Goal: Information Seeking & Learning: Learn about a topic

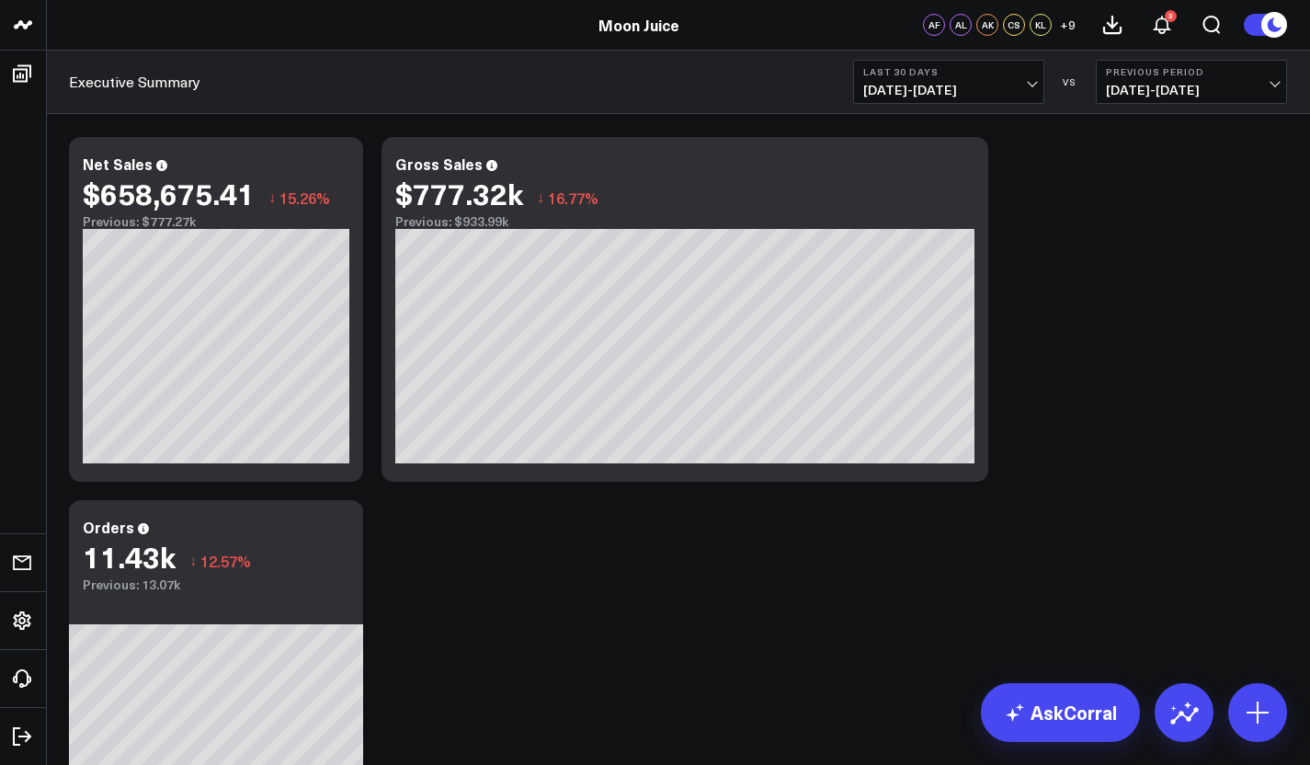
click at [939, 93] on span "07/13/25 - 08/11/25" at bounding box center [948, 90] width 171 height 15
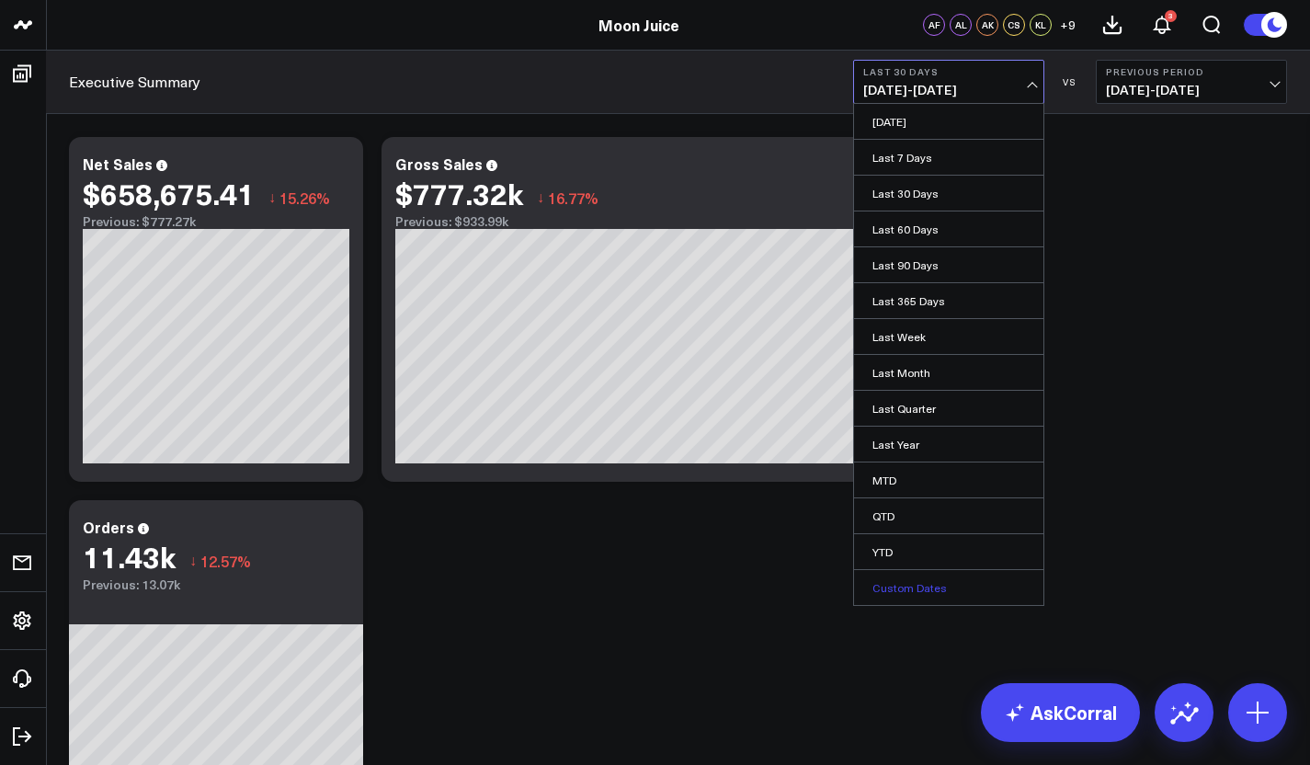
click at [897, 589] on link "Custom Dates" at bounding box center [948, 587] width 189 height 35
select select "7"
select select "2025"
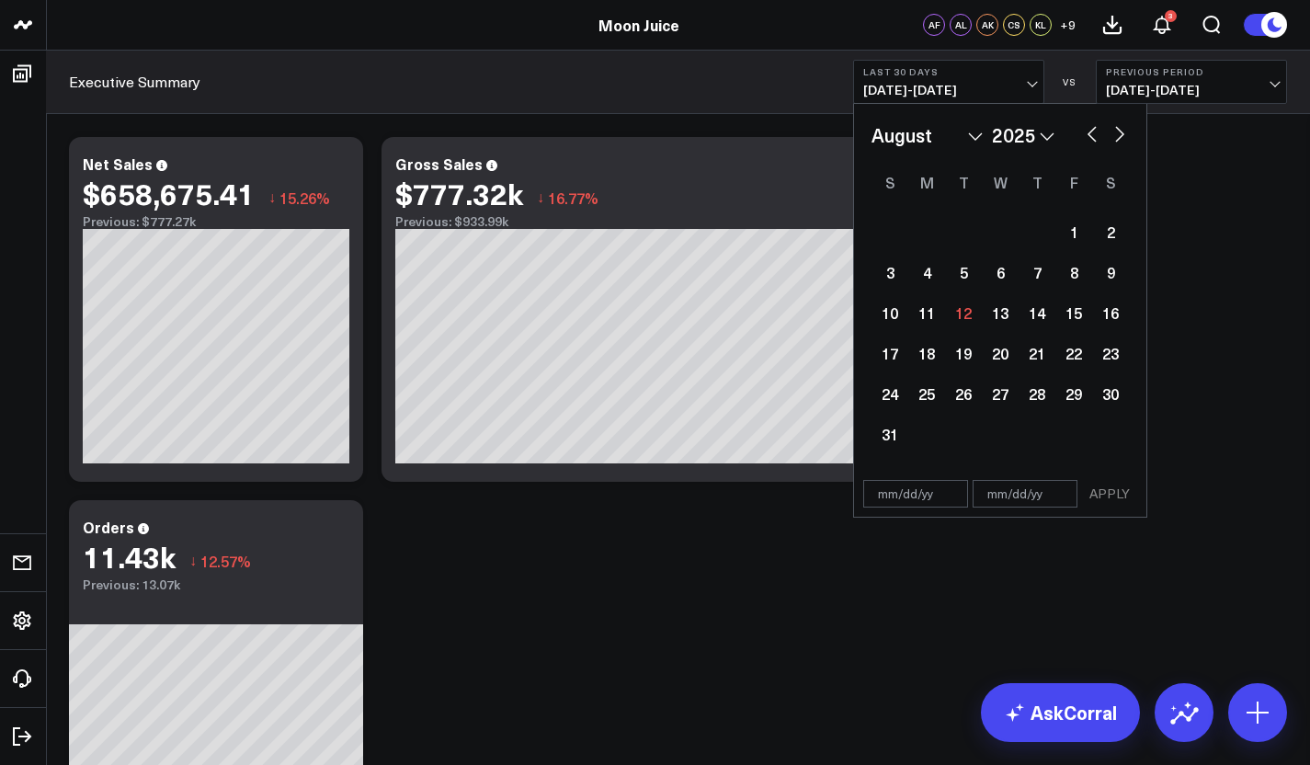
click at [1090, 131] on button "button" at bounding box center [1092, 132] width 18 height 22
select select "6"
select select "2025"
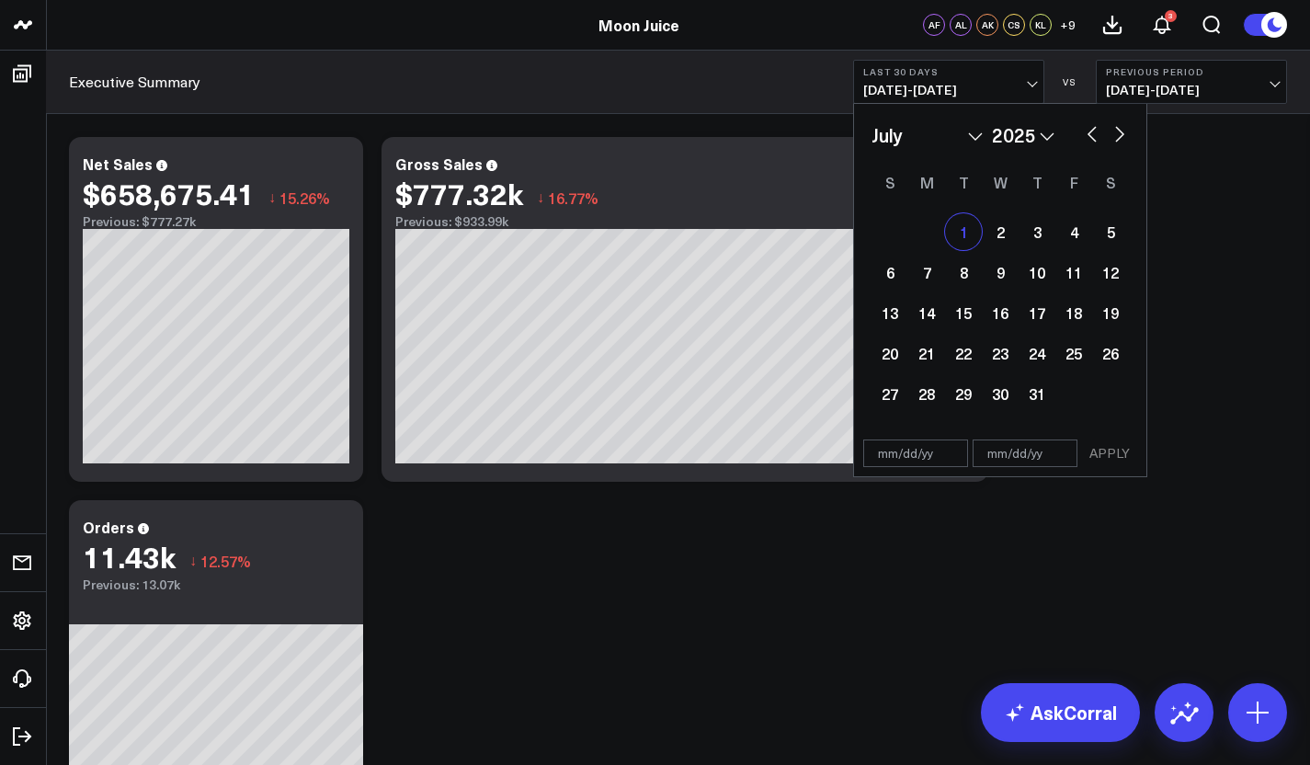
click at [954, 231] on div "1" at bounding box center [963, 231] width 37 height 37
type input "[DATE]"
select select "6"
select select "2025"
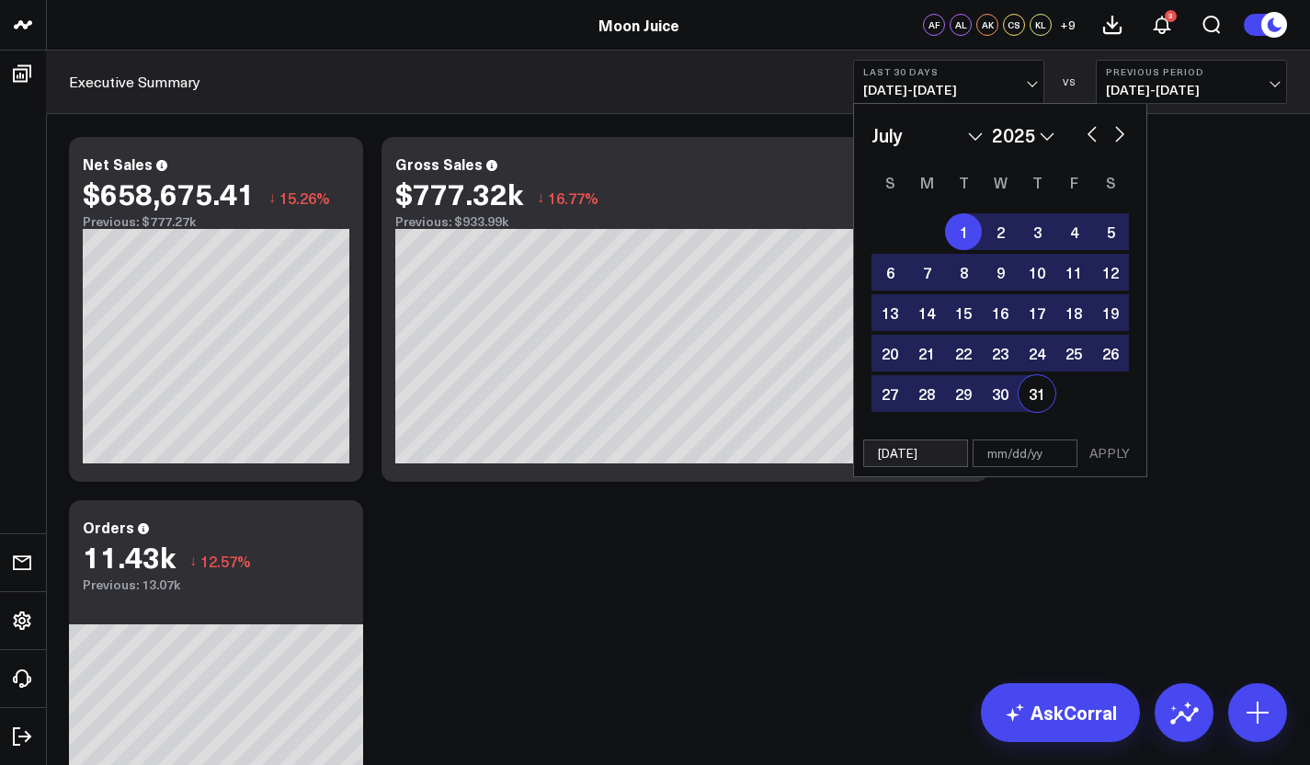
click at [1031, 402] on div "31" at bounding box center [1036, 393] width 37 height 37
type input "[DATE]"
select select "6"
select select "2025"
click at [1109, 465] on button "APPLY" at bounding box center [1109, 453] width 55 height 28
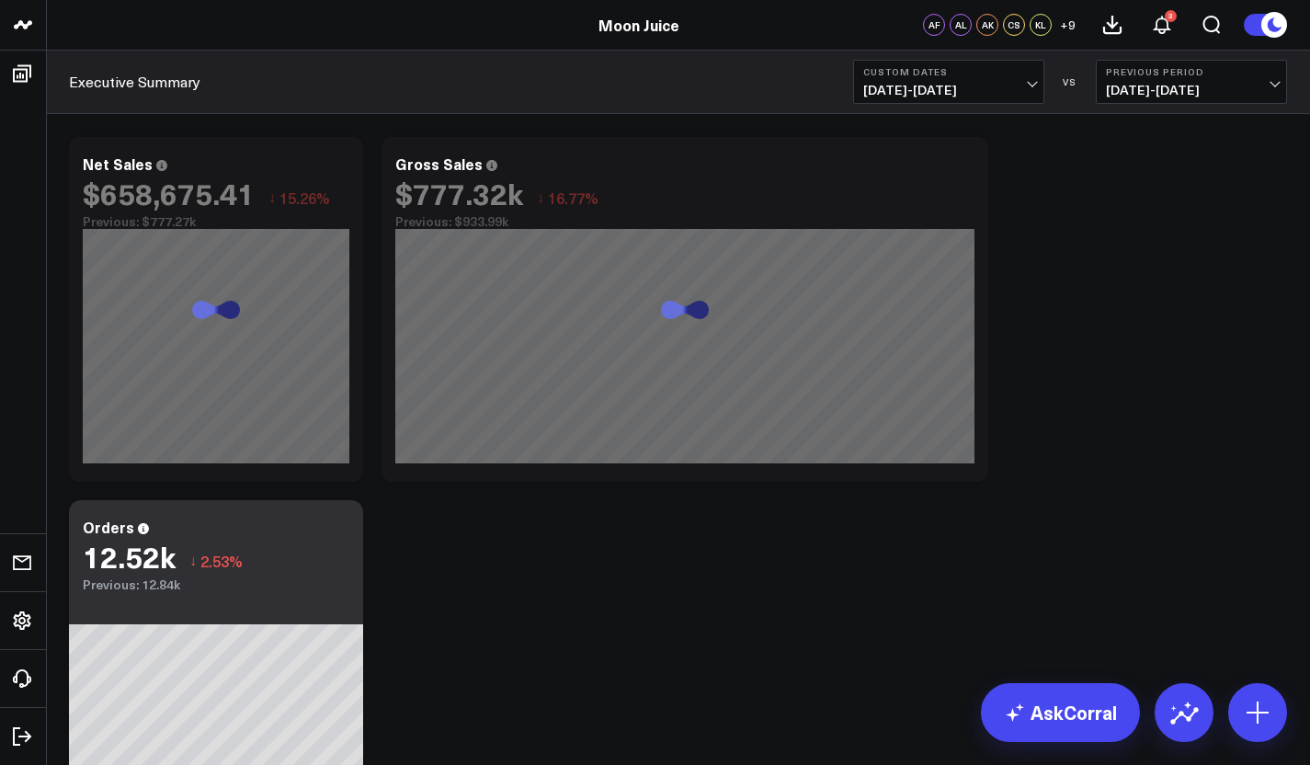
click at [1106, 78] on button "Previous Period 05/31/25 - 06/30/25" at bounding box center [1191, 82] width 191 height 44
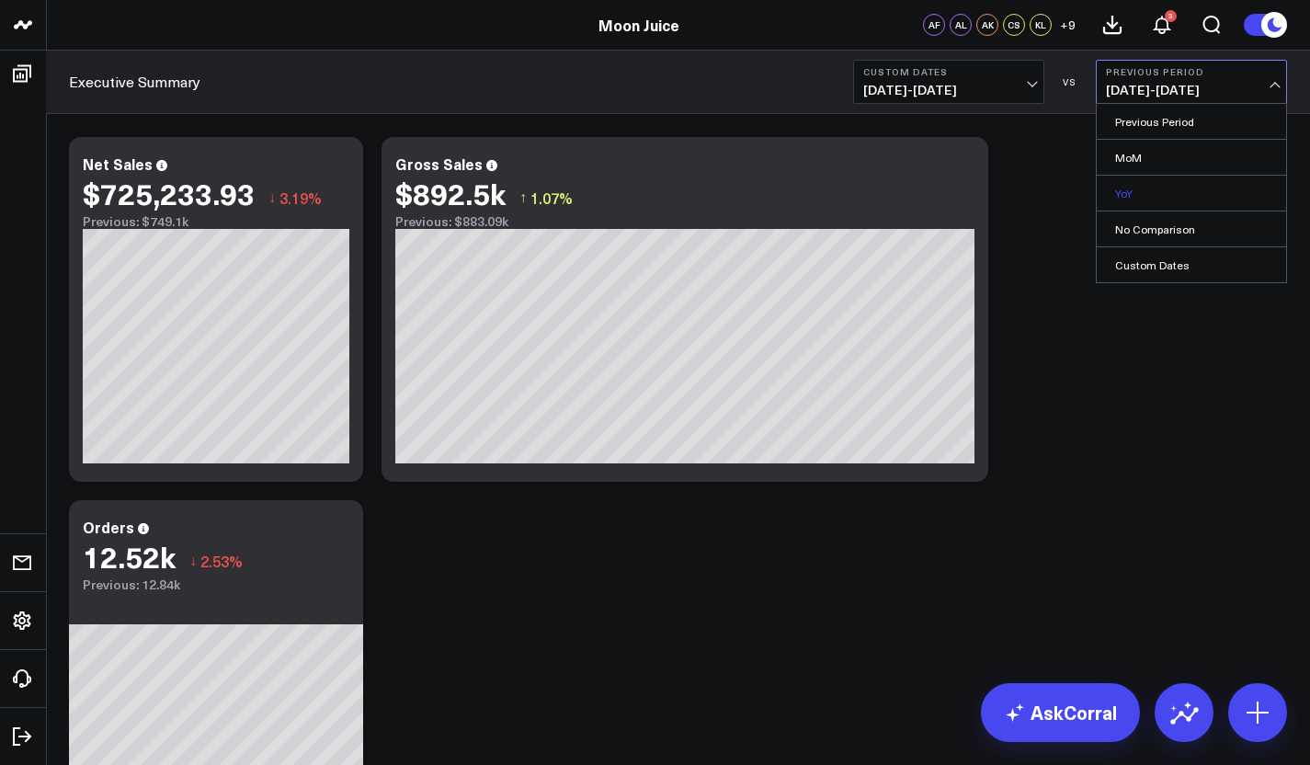
click at [1140, 192] on link "YoY" at bounding box center [1190, 193] width 189 height 35
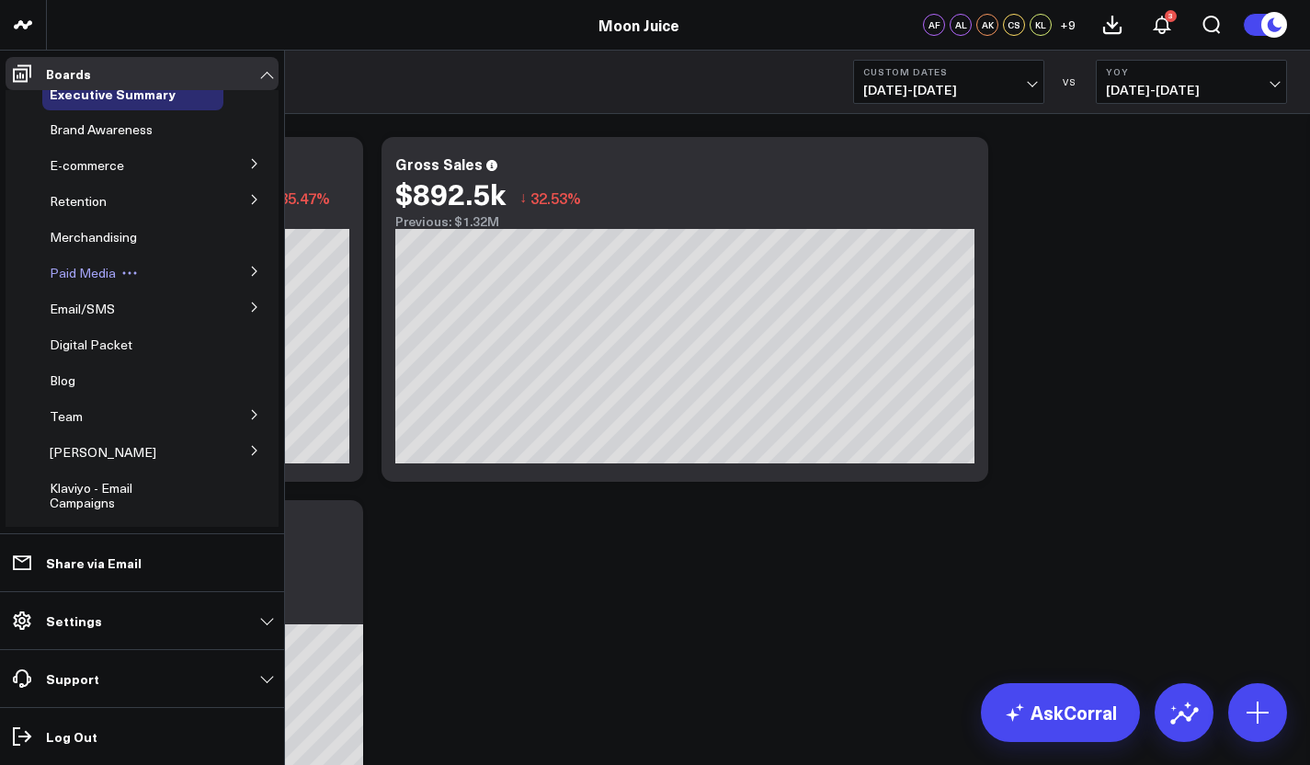
scroll to position [19, 0]
click at [112, 307] on span "Email/SMS" at bounding box center [82, 307] width 65 height 17
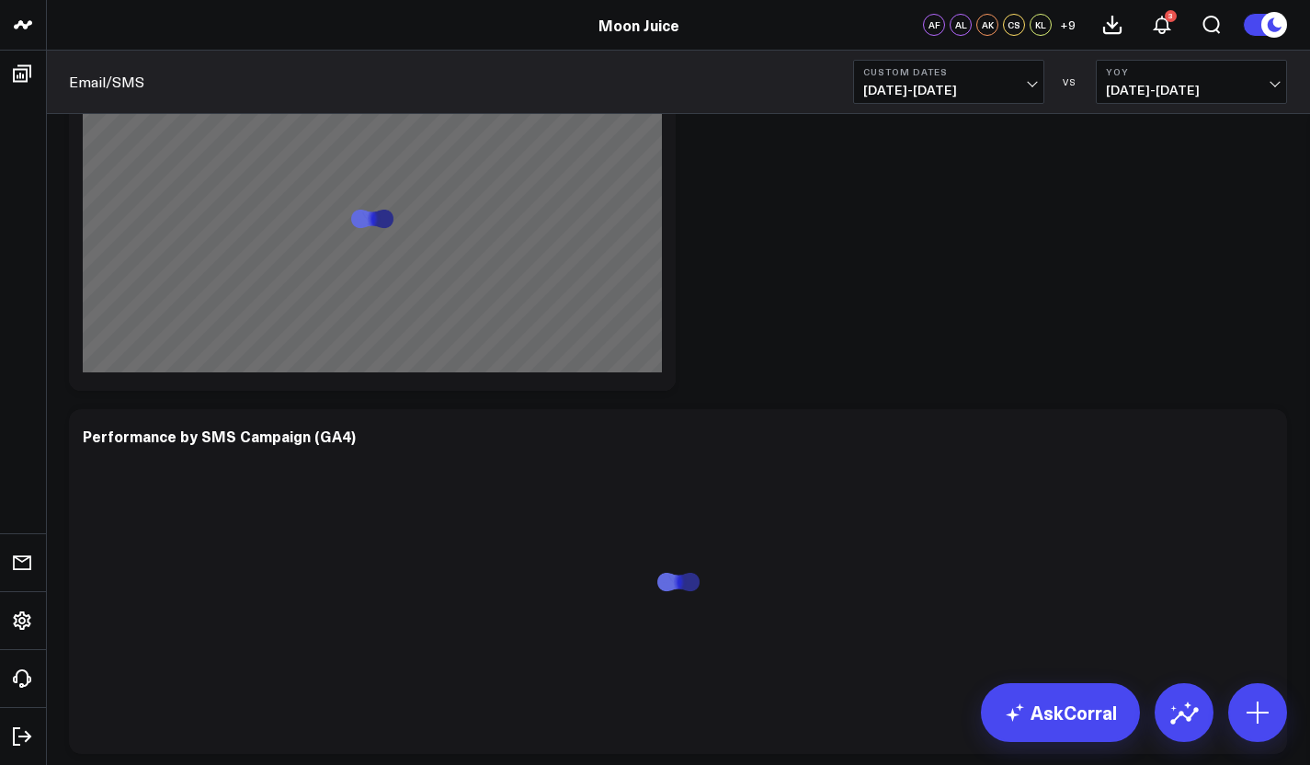
scroll to position [3518, 0]
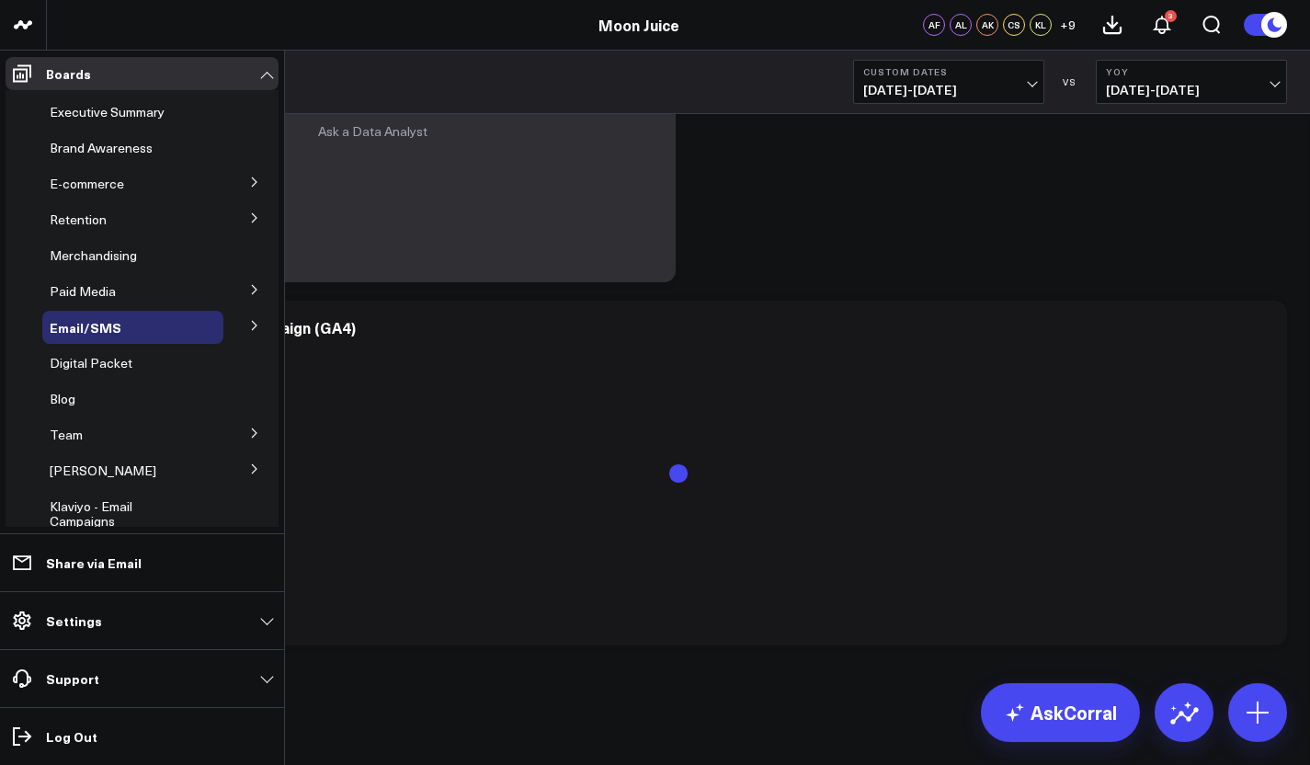
click at [249, 328] on icon at bounding box center [254, 325] width 11 height 11
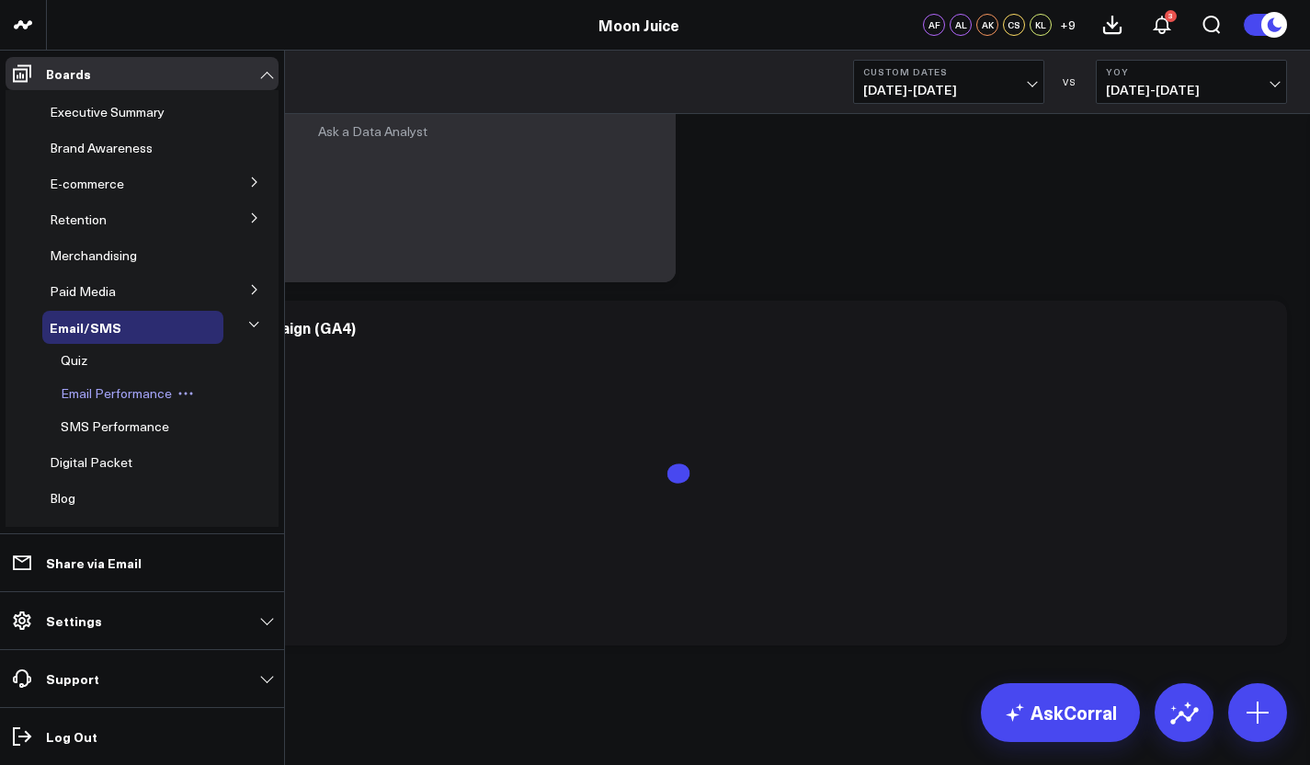
click at [132, 391] on span "Email Performance" at bounding box center [116, 392] width 111 height 17
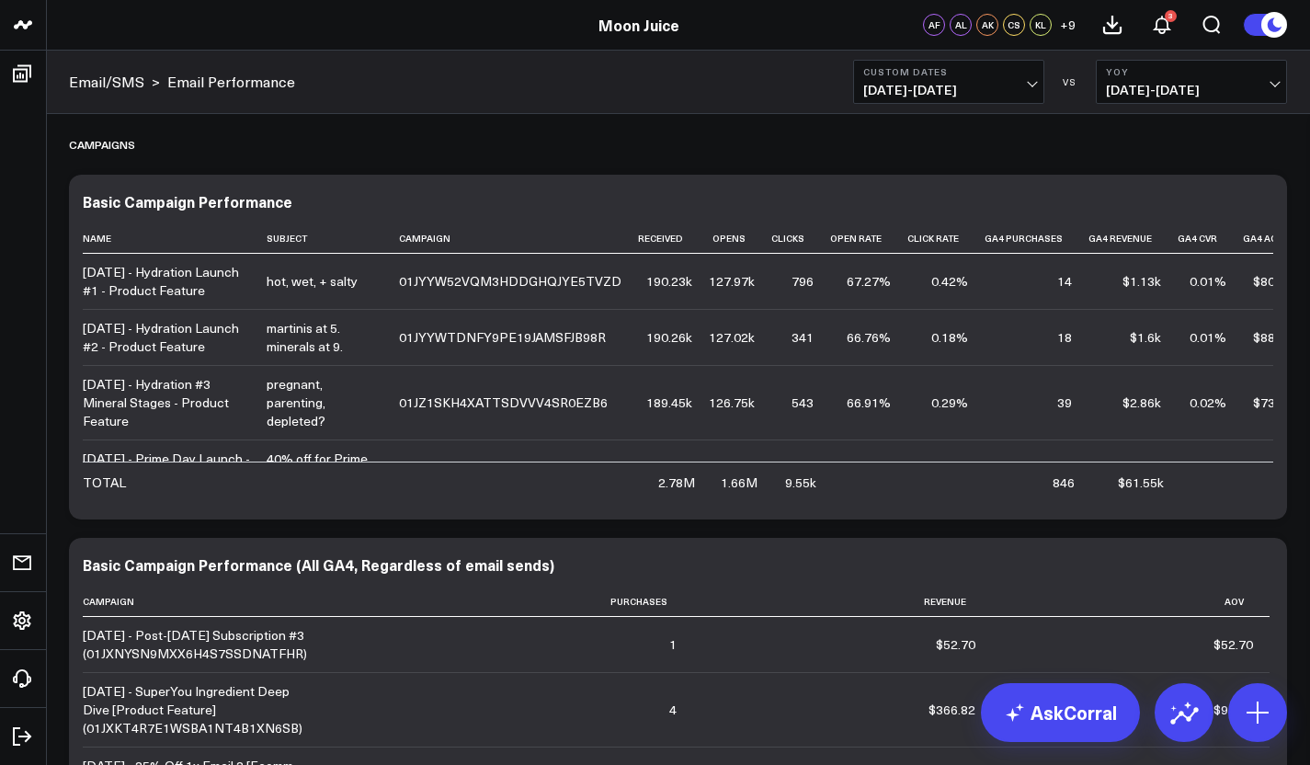
click at [1130, 85] on span "07/01/24 - 07/31/24" at bounding box center [1191, 90] width 171 height 15
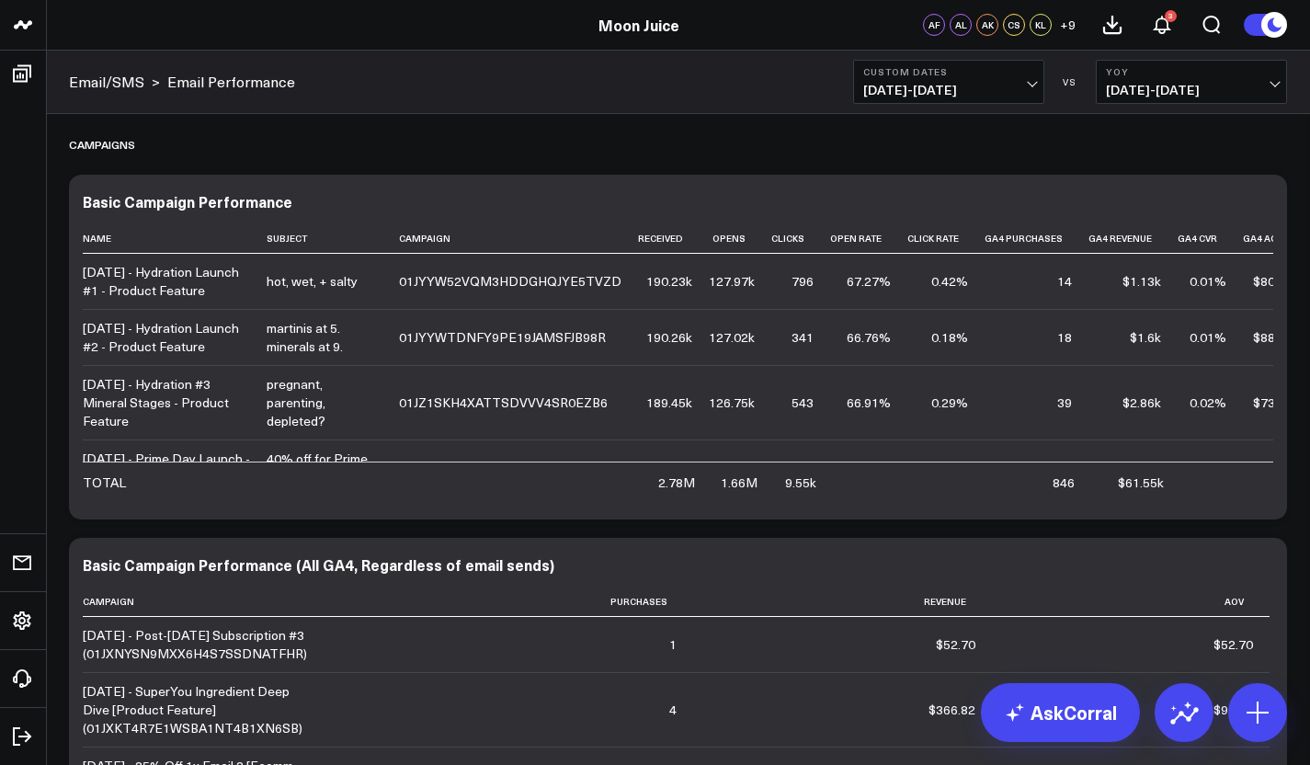
click at [1017, 83] on span "07/01/25 - 07/31/25" at bounding box center [948, 90] width 171 height 15
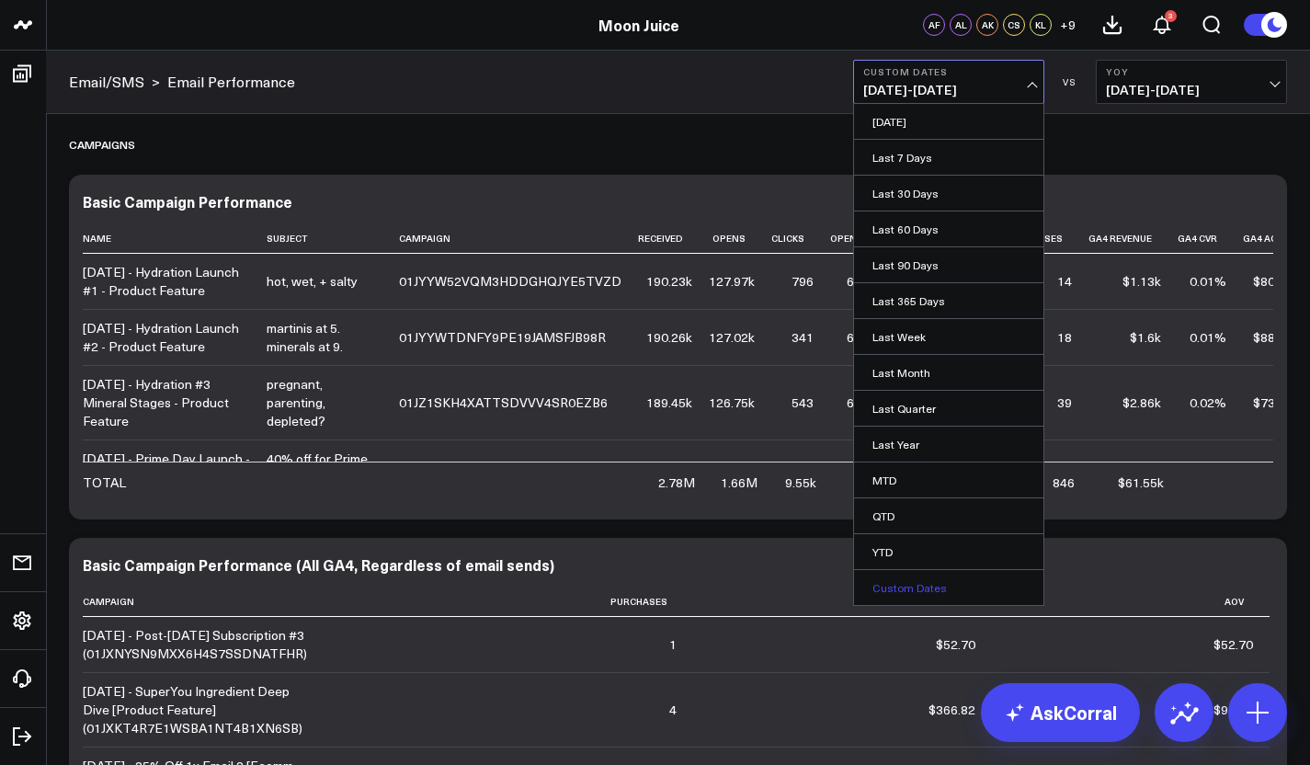
click at [903, 591] on link "Custom Dates" at bounding box center [948, 587] width 189 height 35
select select "7"
select select "2025"
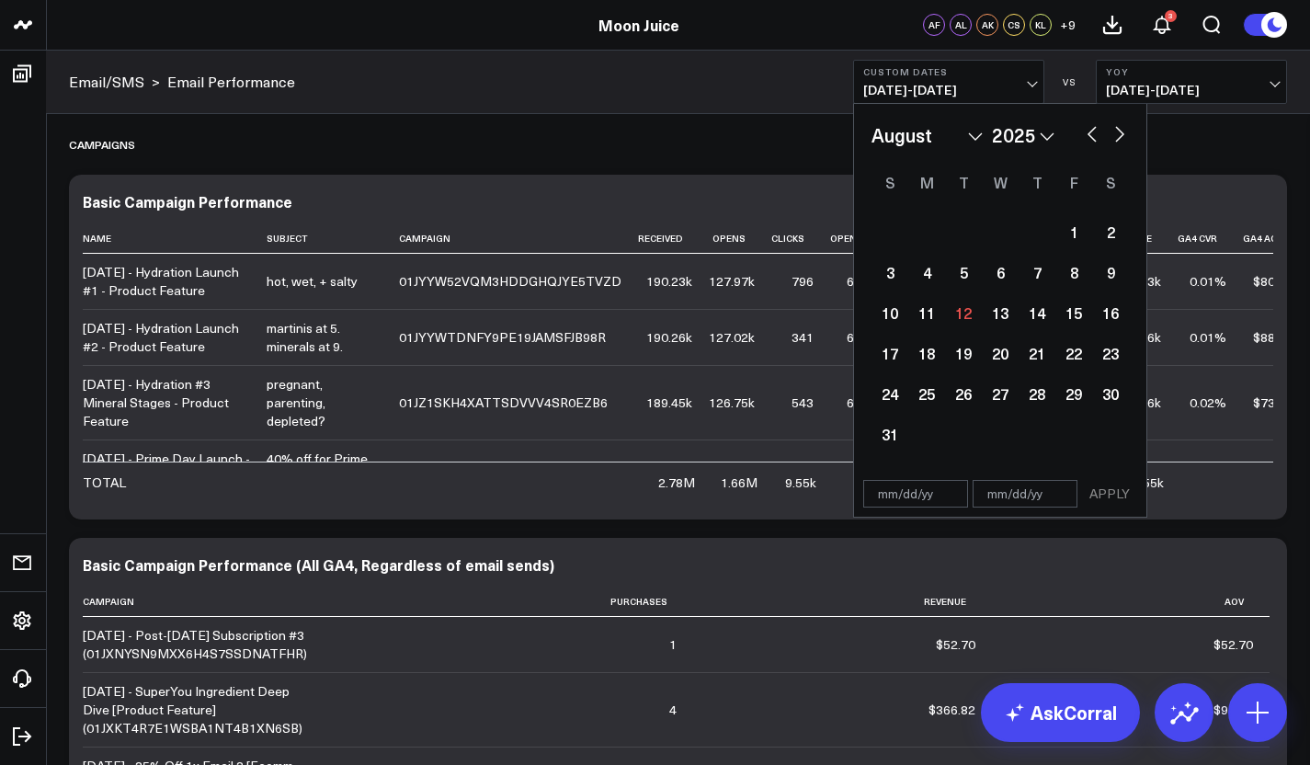
click at [953, 137] on select "January February March April May June July August September October November De…" at bounding box center [926, 135] width 111 height 28
select select "6"
select select "2025"
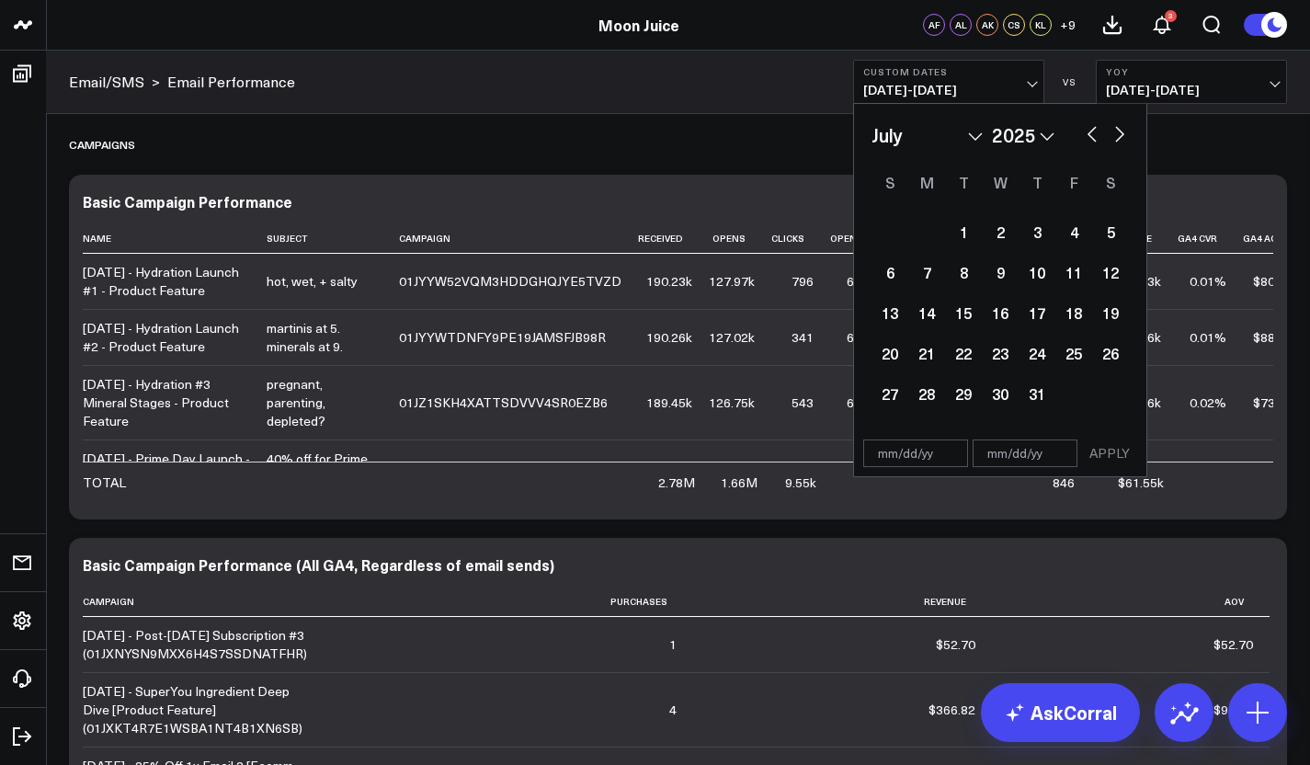
click at [1036, 136] on select "2026 2025 2024 2023 2022 2021 2020 2019 2018 2017 2016 2015 2014 2013 2012 2011…" at bounding box center [1023, 135] width 62 height 28
select select "6"
select select "2024"
click at [920, 229] on div "1" at bounding box center [926, 231] width 37 height 37
type input "[DATE]"
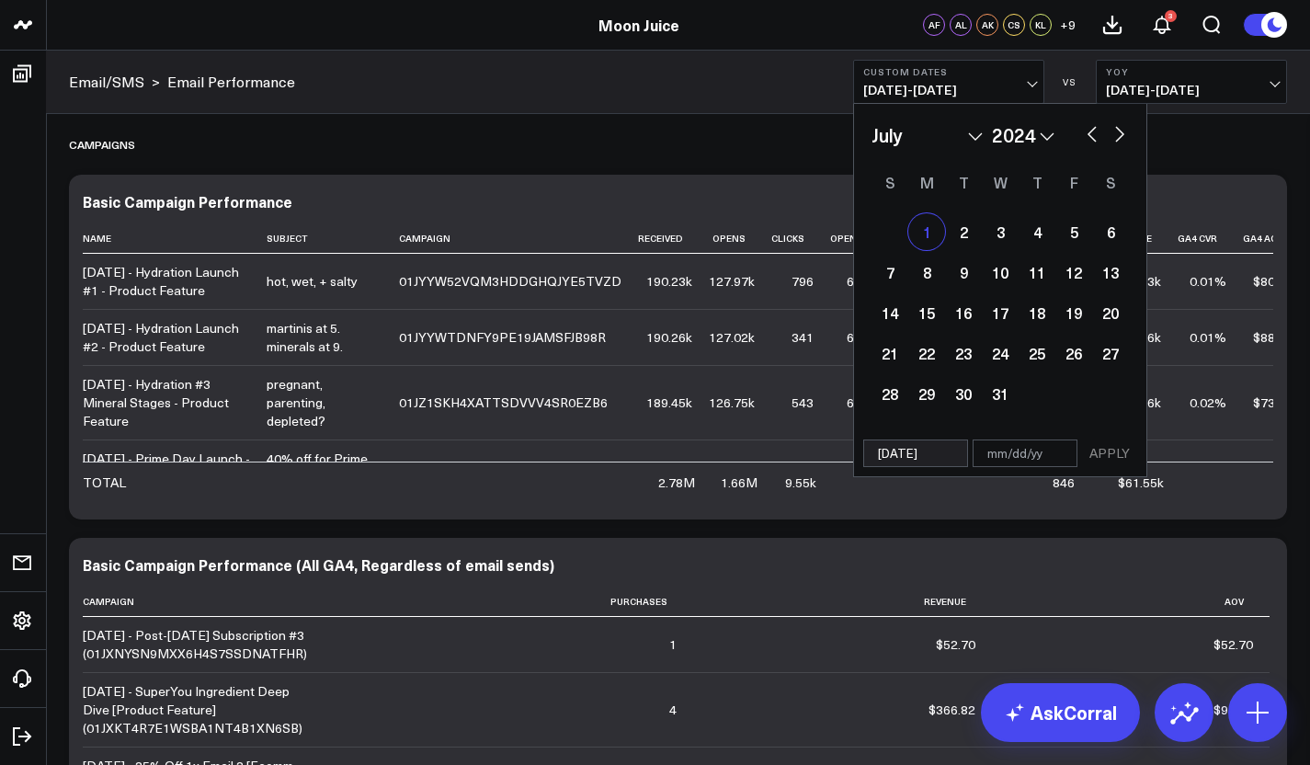
select select "6"
select select "2024"
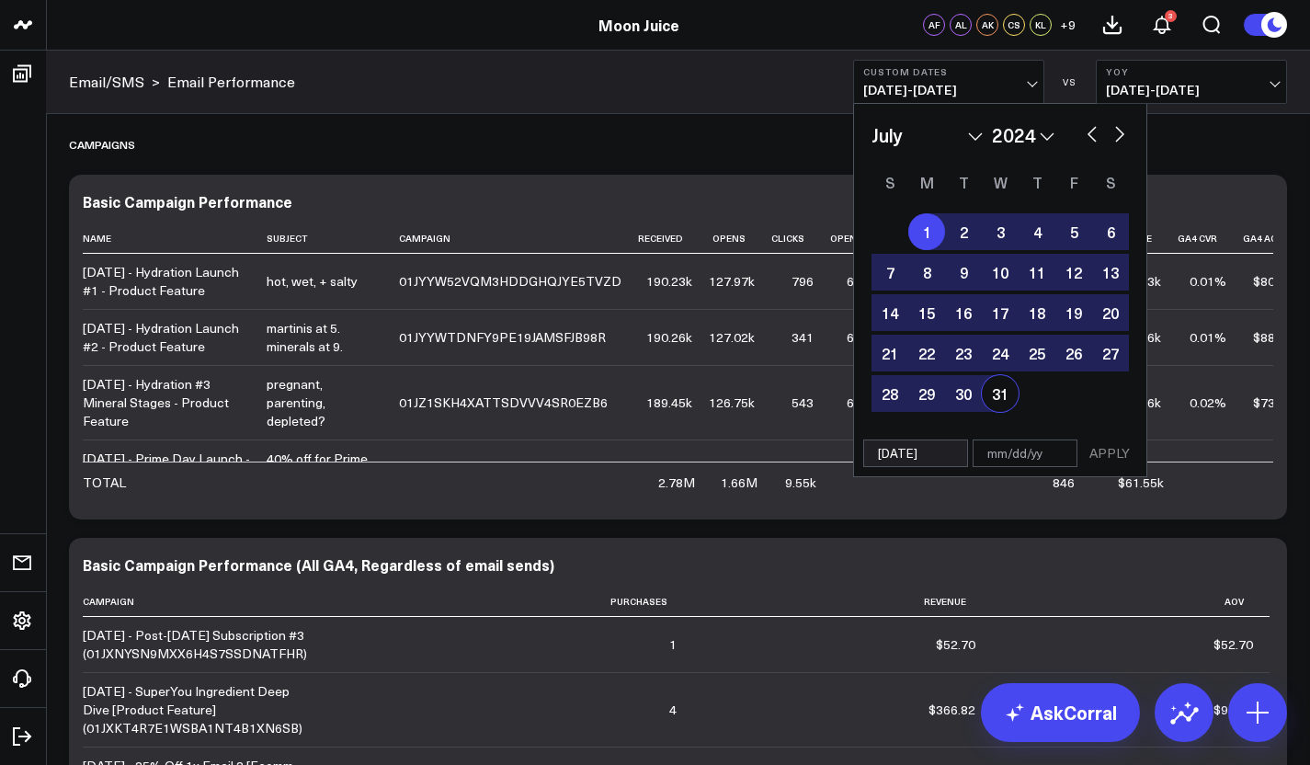
click at [1000, 380] on div "31" at bounding box center [1000, 393] width 37 height 37
type input "[DATE]"
select select "6"
select select "2024"
click at [1107, 460] on button "APPLY" at bounding box center [1109, 453] width 55 height 28
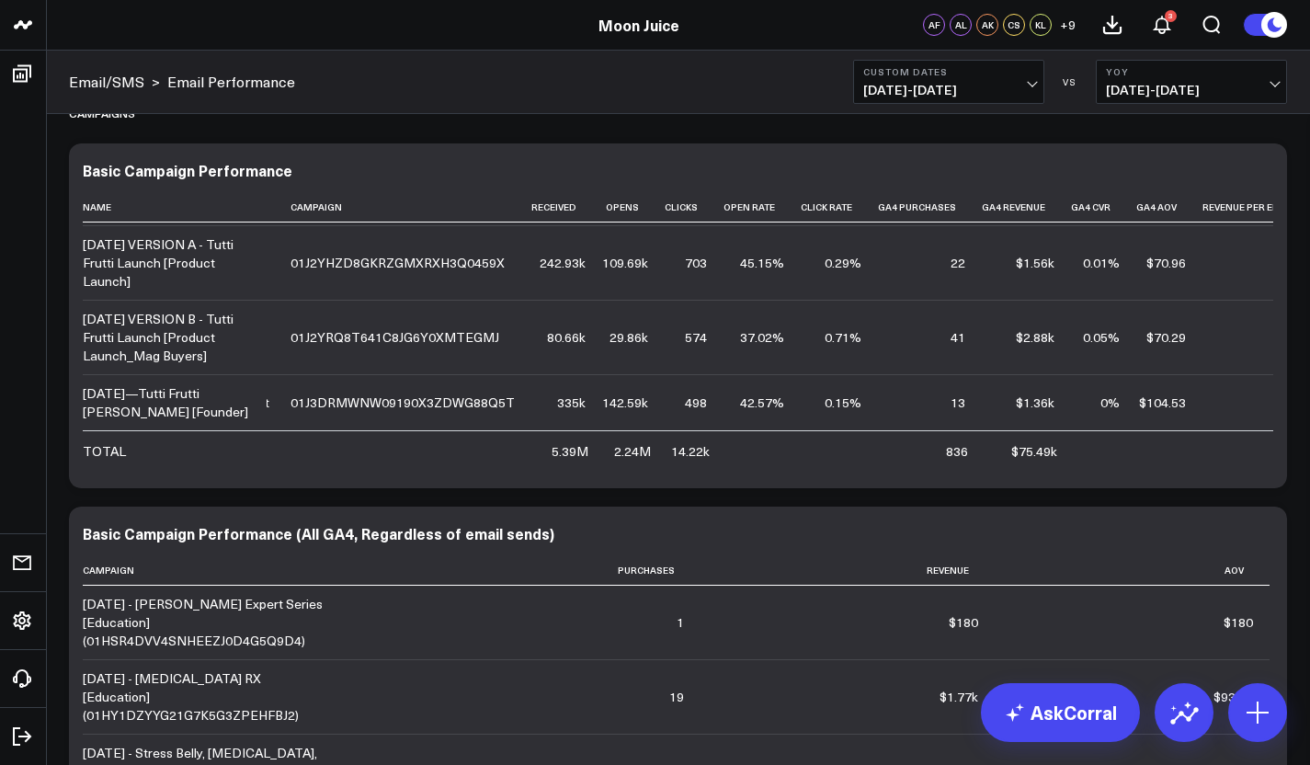
scroll to position [2862, 102]
click at [944, 95] on span "07/01/24 - 07/31/24" at bounding box center [948, 90] width 171 height 15
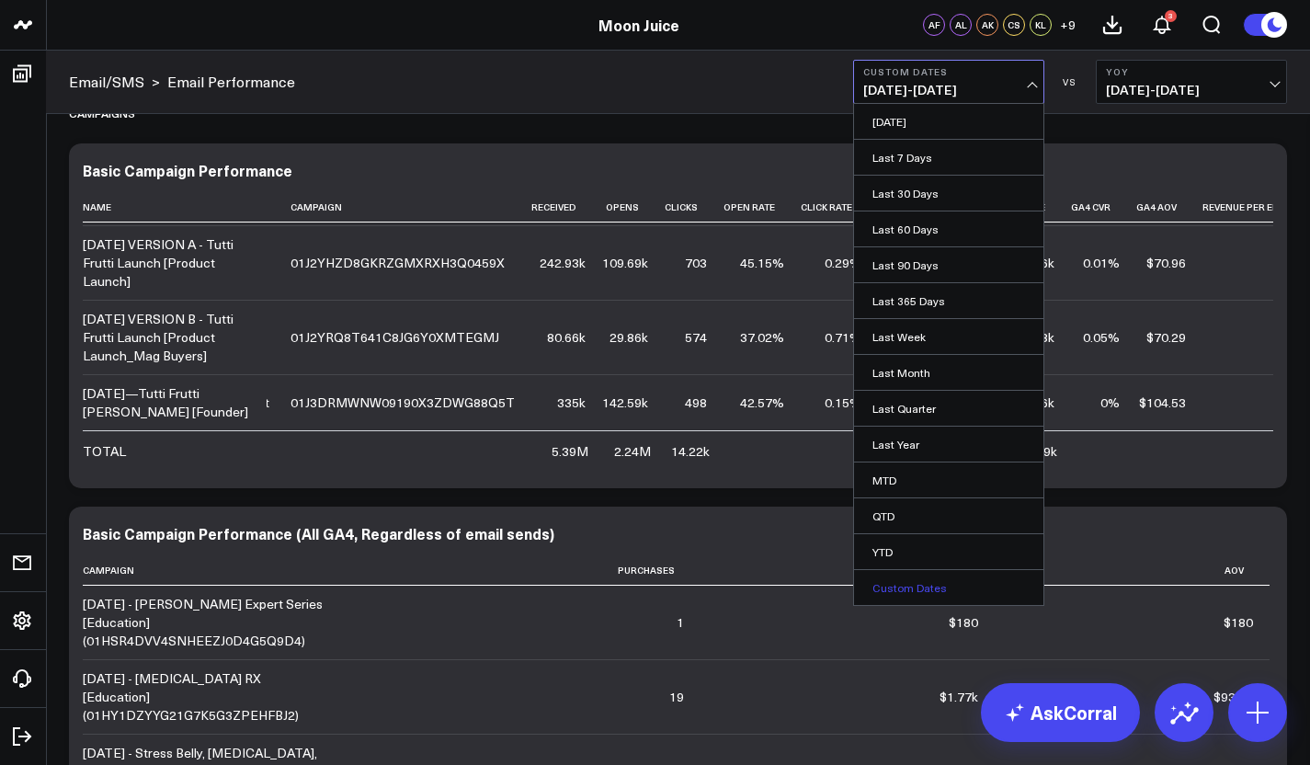
click at [889, 590] on link "Custom Dates" at bounding box center [948, 587] width 189 height 35
select select "7"
select select "2025"
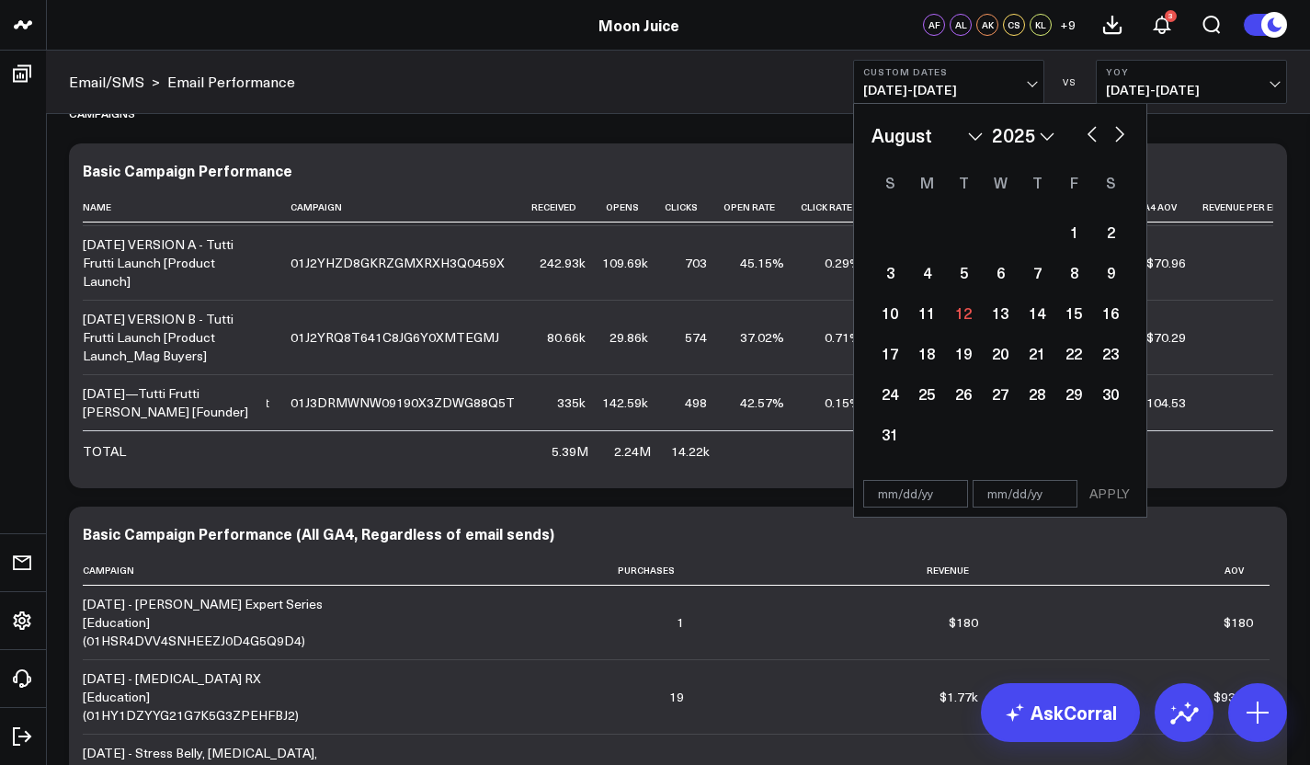
click at [968, 138] on select "January February March April May June July August September October November De…" at bounding box center [926, 135] width 111 height 28
select select "8"
select select "2025"
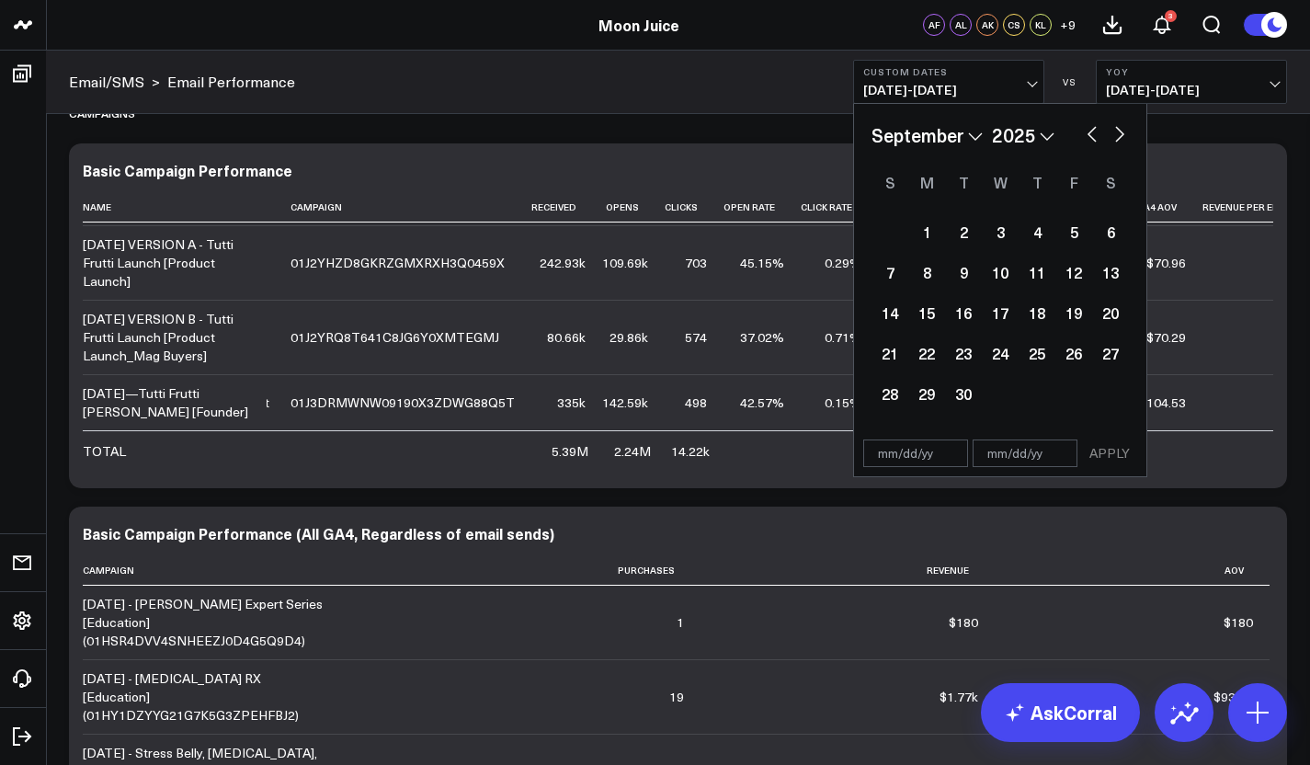
click at [1095, 150] on div "January February March April May June July August September October November De…" at bounding box center [999, 267] width 257 height 292
click at [1093, 139] on button "button" at bounding box center [1092, 132] width 18 height 22
select select "7"
select select "2025"
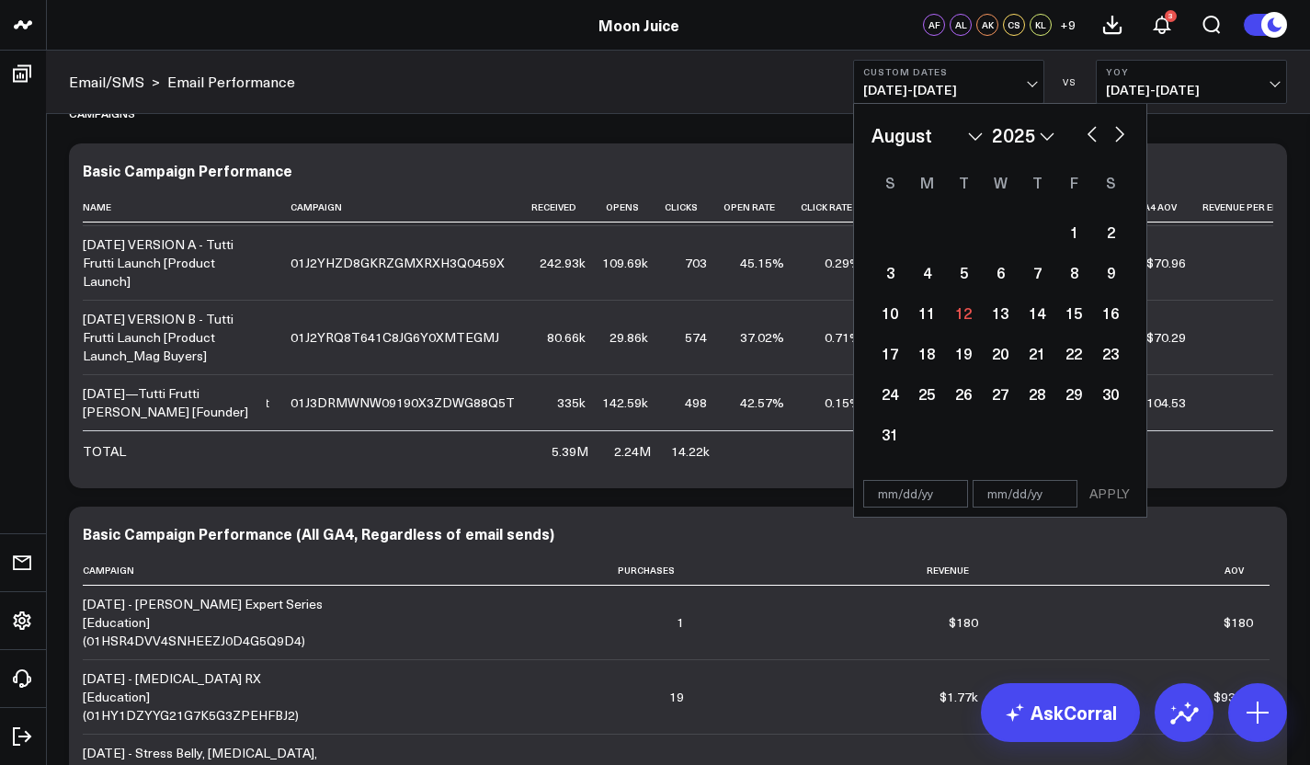
click at [1092, 148] on div "January February March April May June July August September October November De…" at bounding box center [999, 135] width 257 height 28
click at [1092, 134] on button "button" at bounding box center [1092, 132] width 18 height 22
select select "6"
select select "2025"
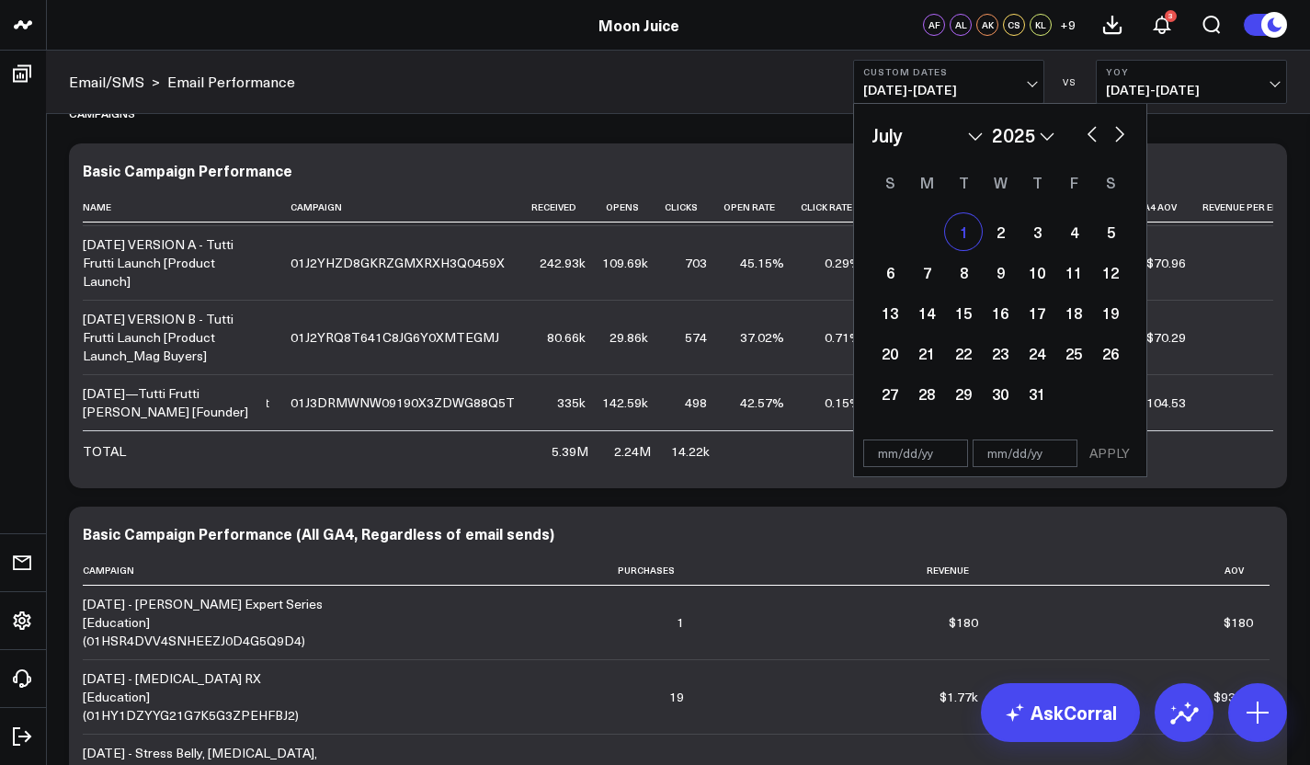
click at [960, 235] on div "1" at bounding box center [963, 231] width 37 height 37
type input "07/01/25"
select select "6"
select select "2025"
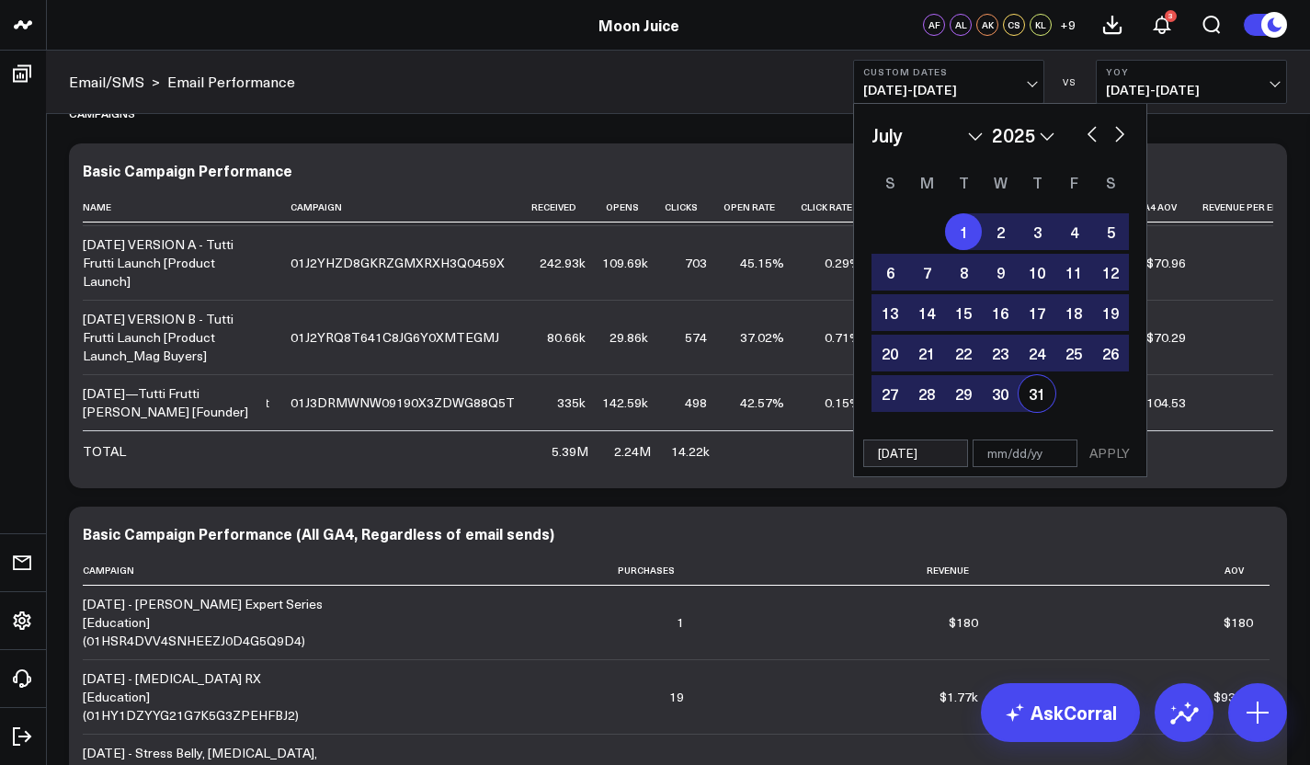
click at [1039, 397] on div "31" at bounding box center [1036, 393] width 37 height 37
type input "[DATE]"
select select "6"
select select "2025"
click at [1123, 460] on button "APPLY" at bounding box center [1109, 453] width 55 height 28
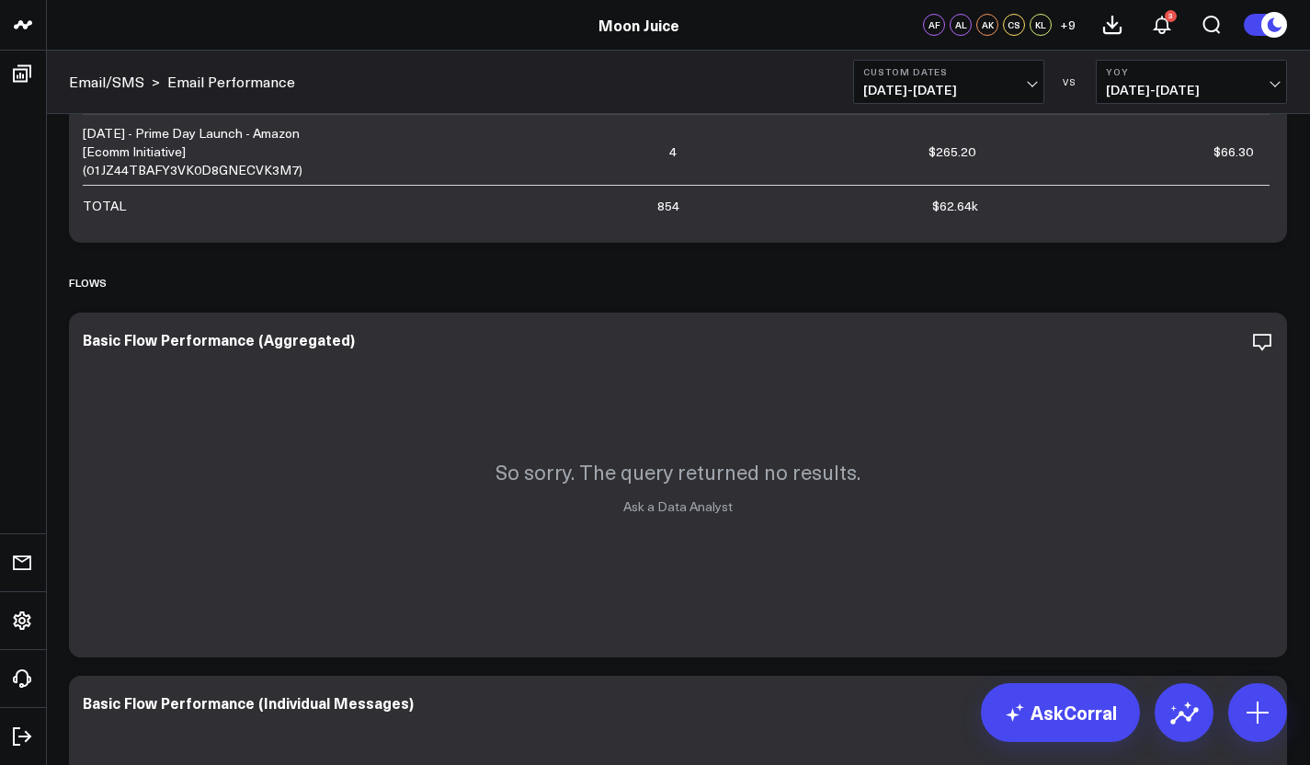
scroll to position [639, 0]
click at [1264, 73] on b "YoY" at bounding box center [1191, 71] width 171 height 11
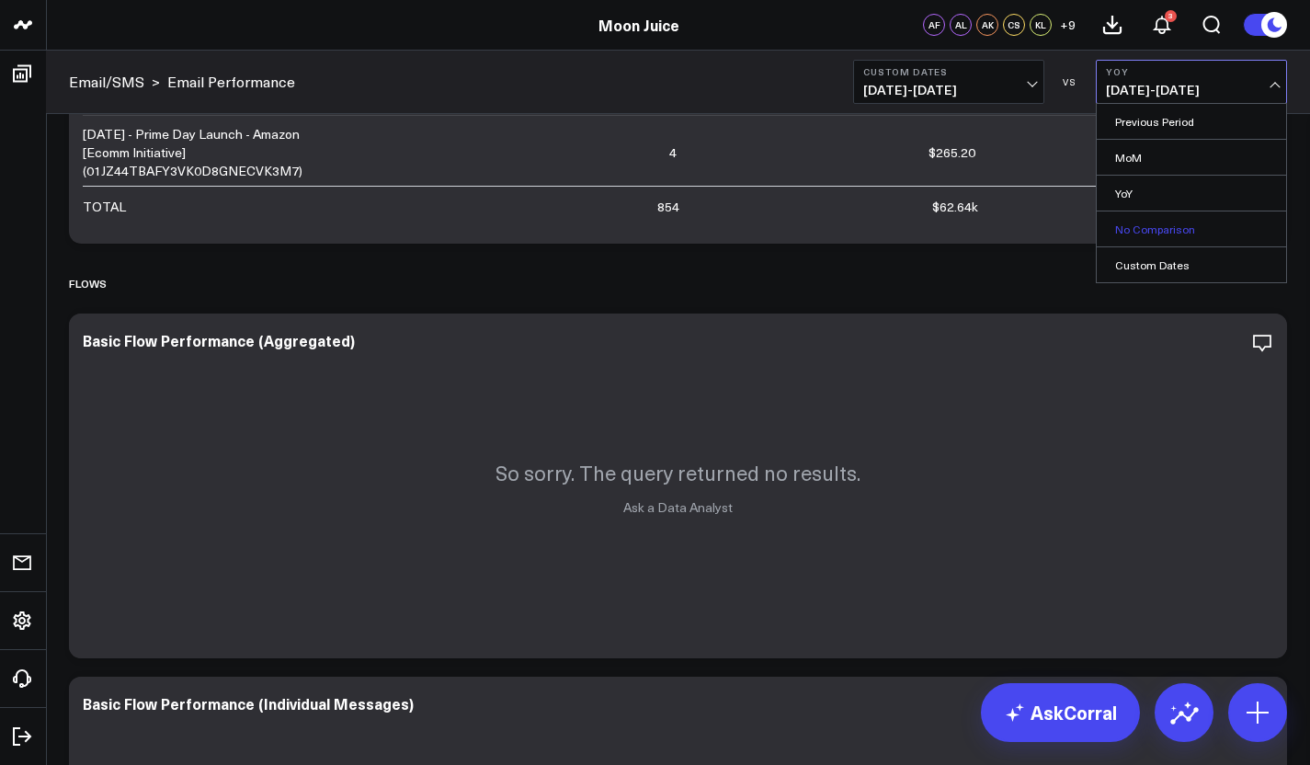
click at [1115, 220] on link "No Comparison" at bounding box center [1190, 228] width 189 height 35
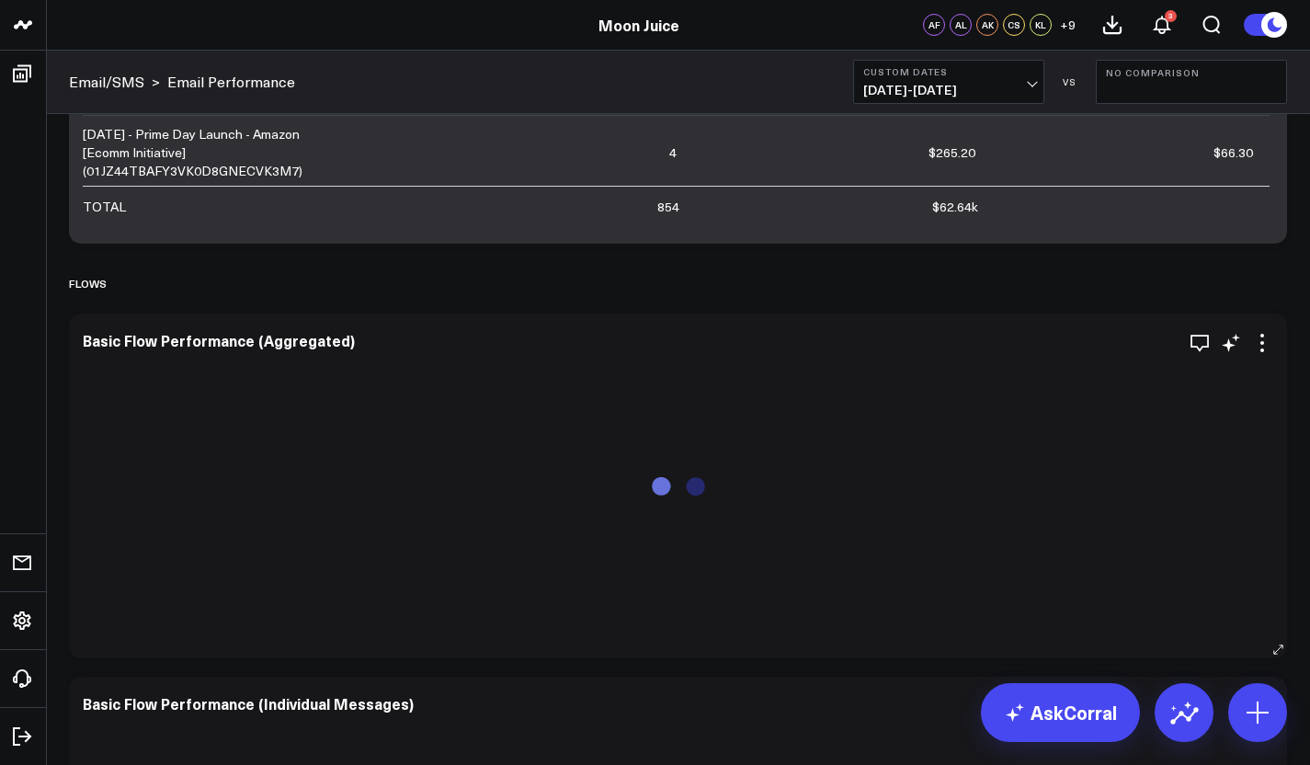
click at [776, 321] on div "Basic Flow Performance (Aggregated)" at bounding box center [678, 485] width 1218 height 345
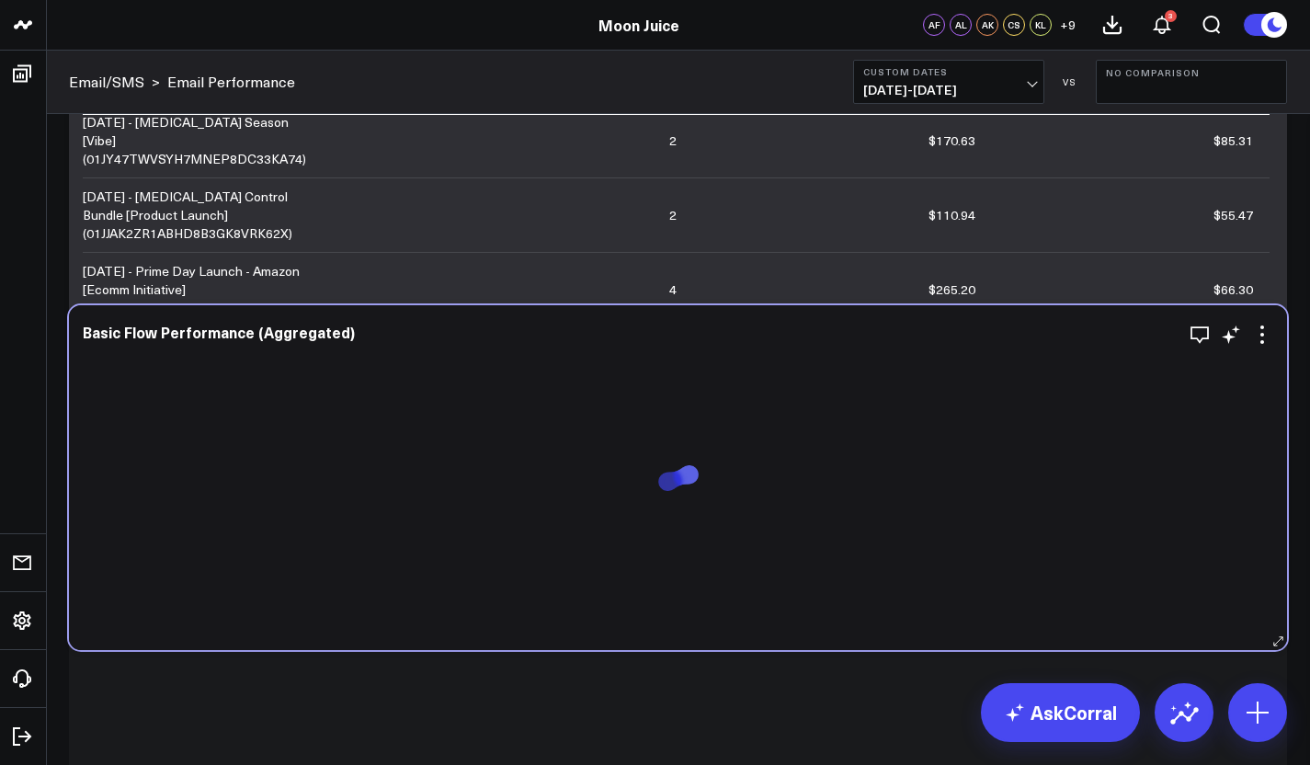
scroll to position [494, 0]
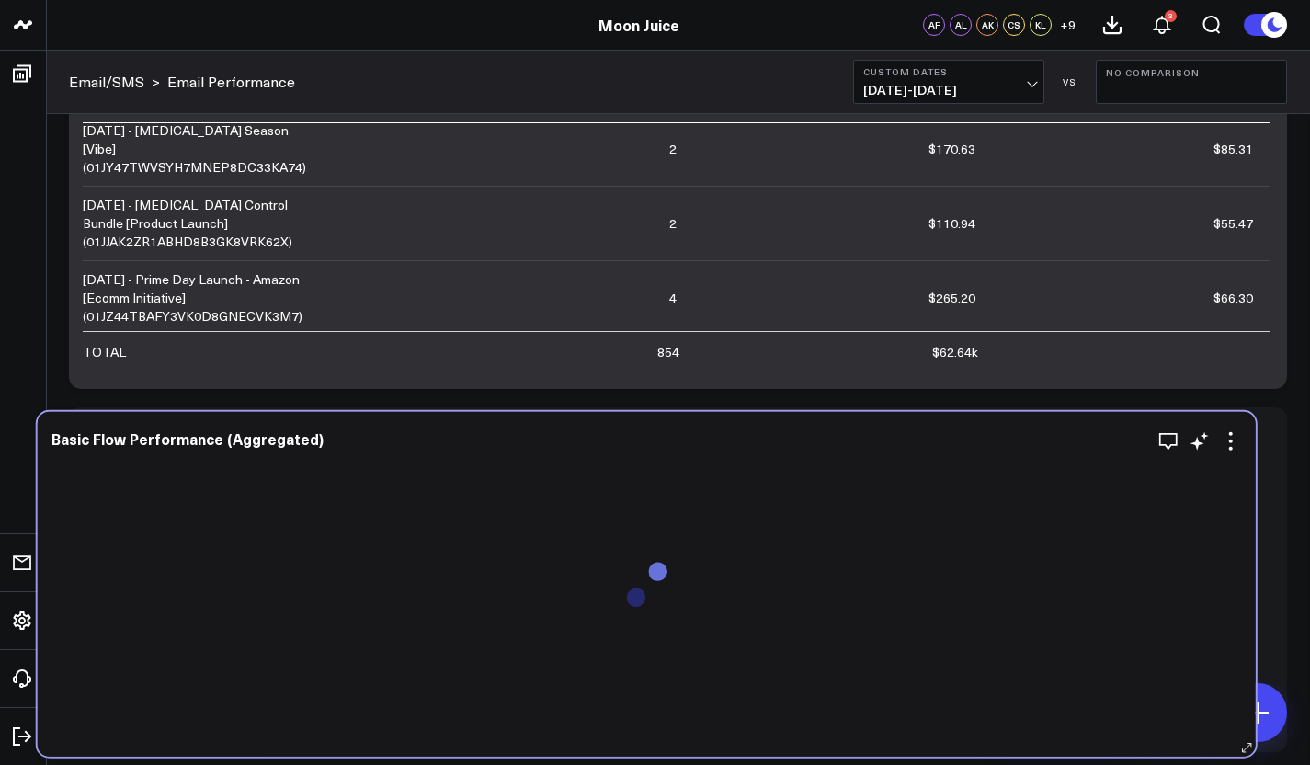
click at [744, 419] on div "Basic Flow Performance (Aggregated)" at bounding box center [647, 584] width 1218 height 345
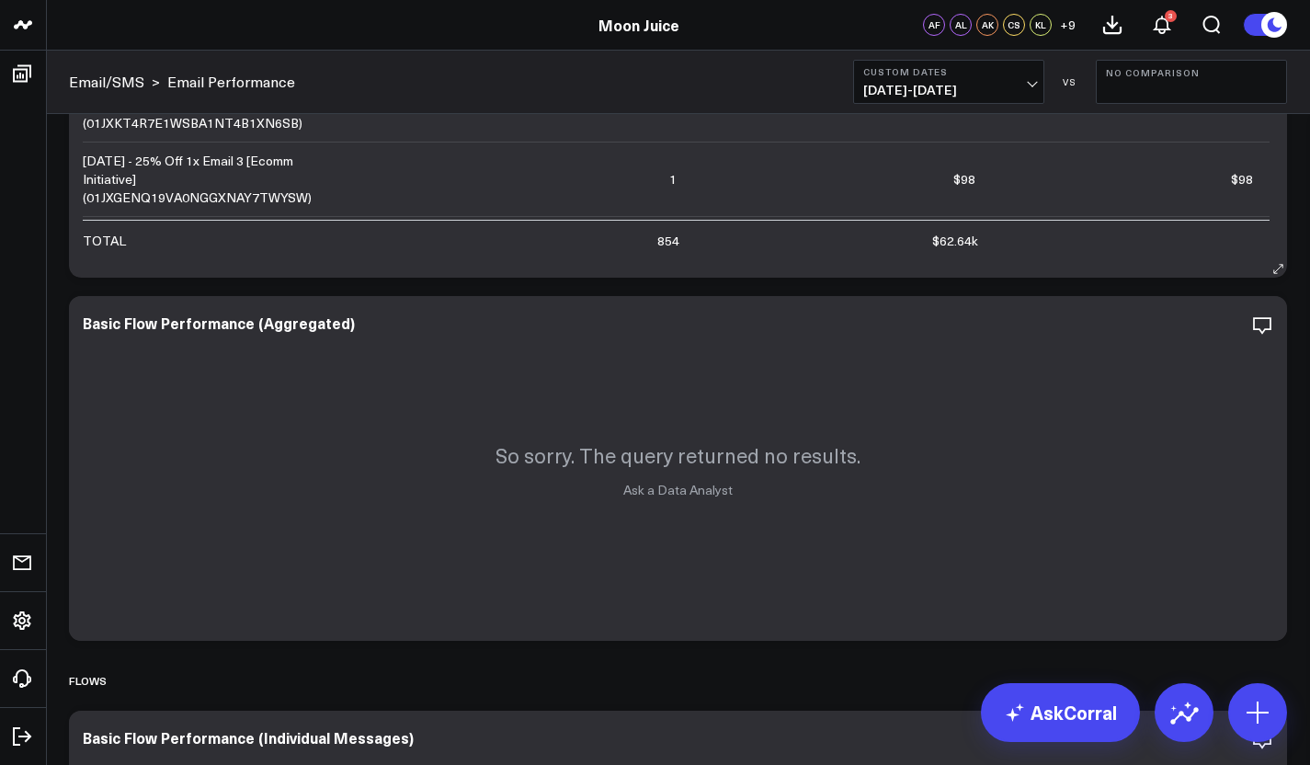
scroll to position [730, 0]
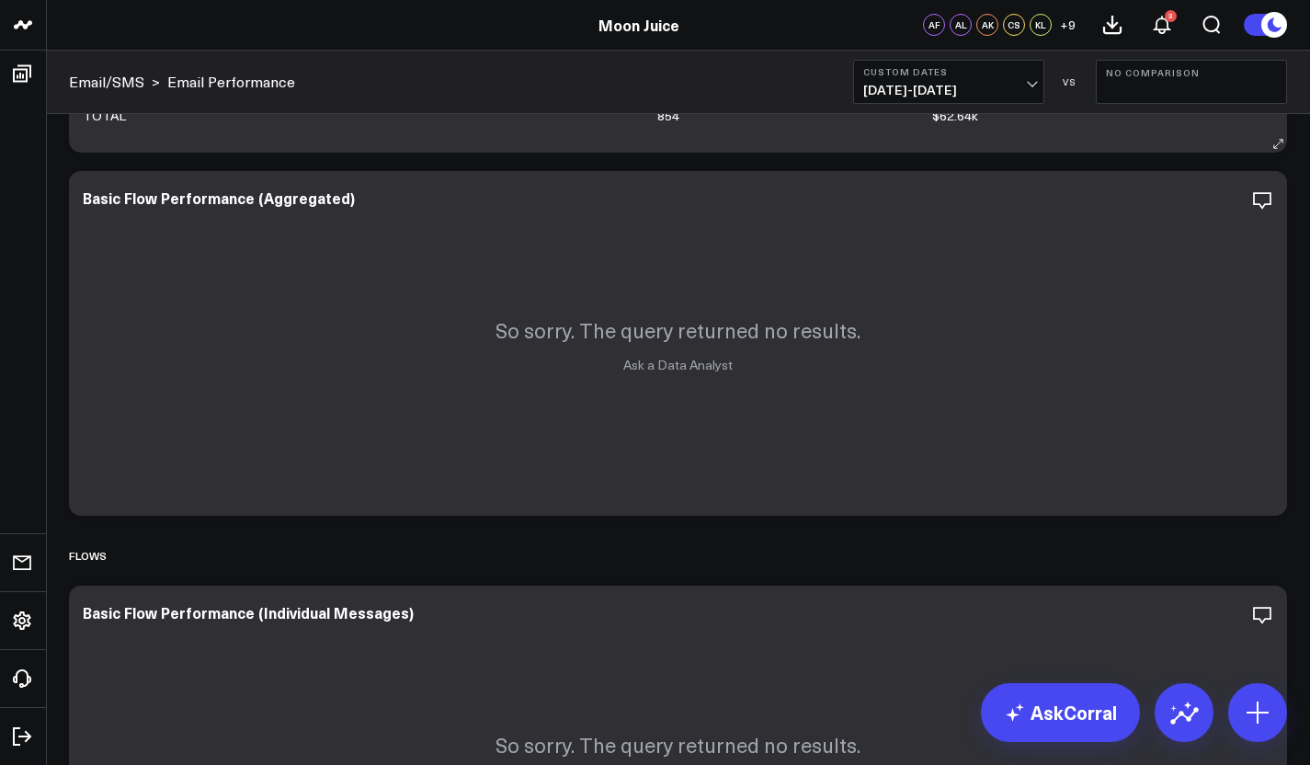
click at [767, 249] on div "So sorry. The query returned no results. Ask a Data Analyst" at bounding box center [678, 343] width 1218 height 345
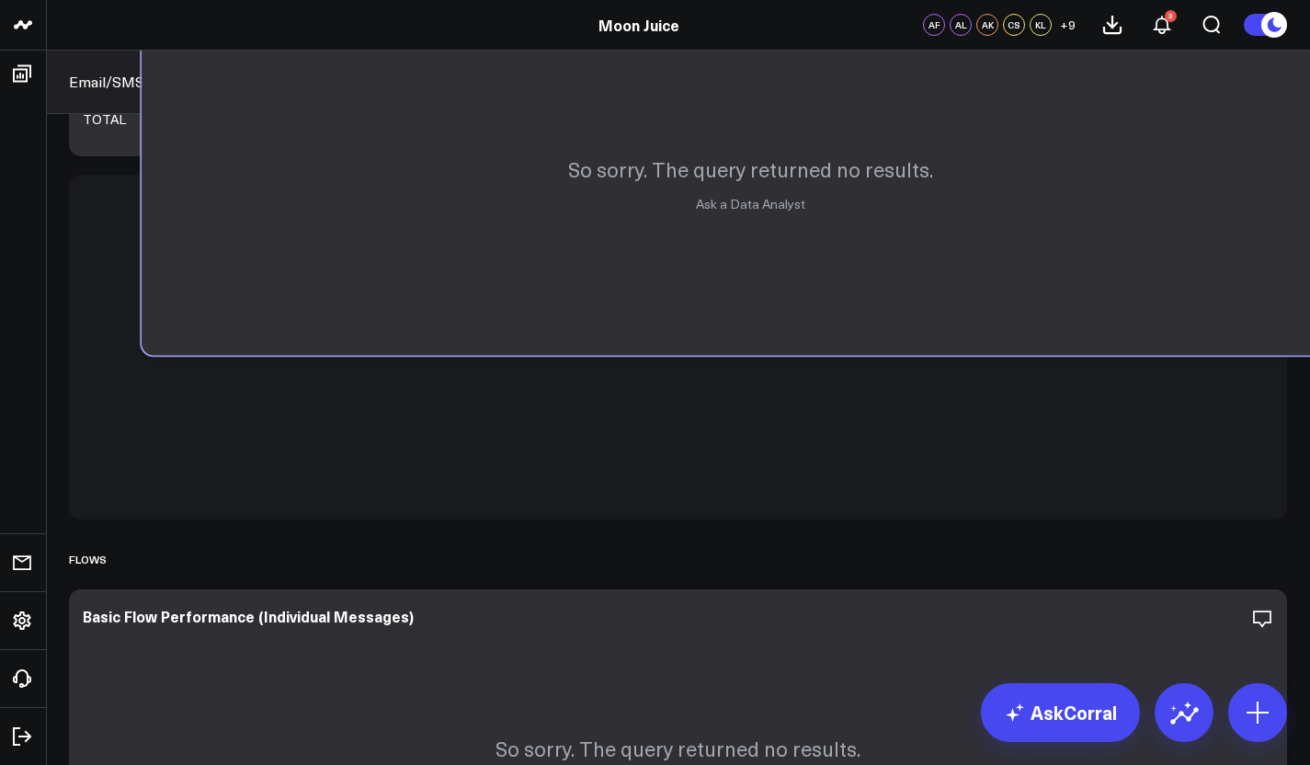
scroll to position [714, 0]
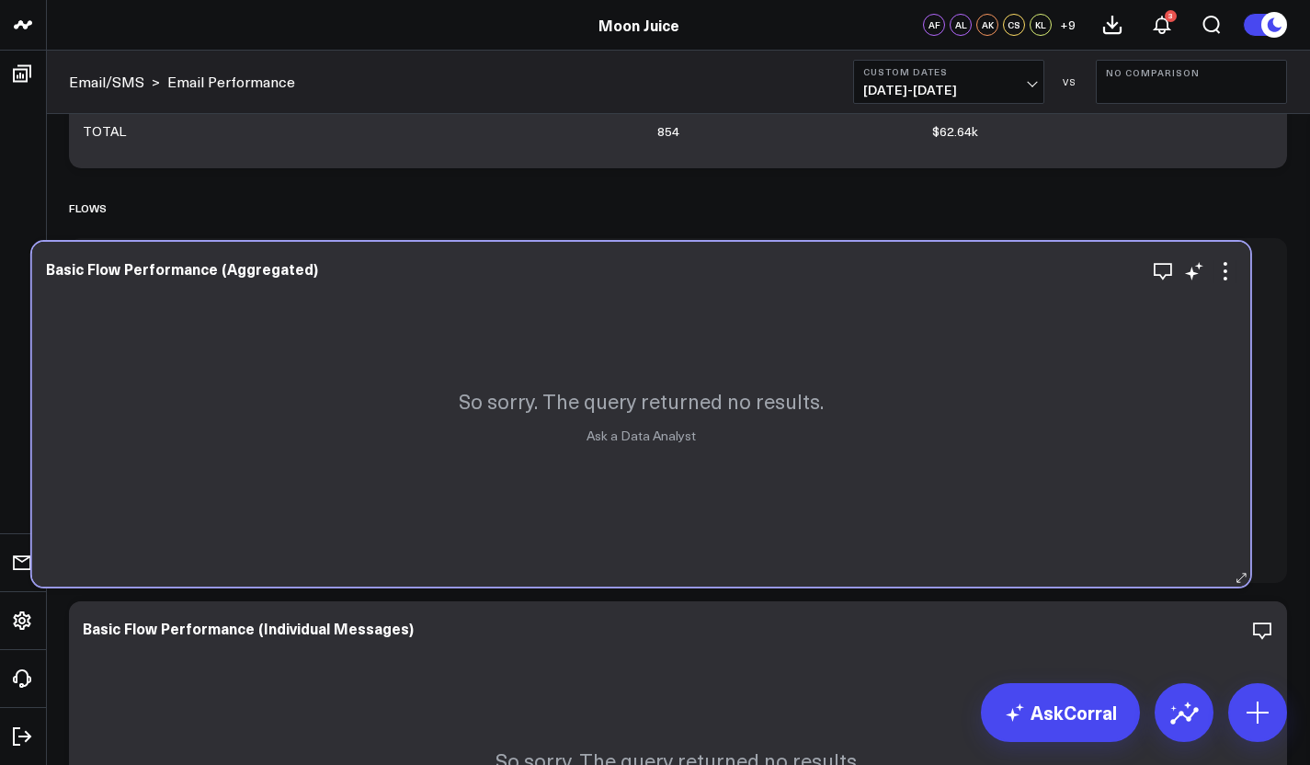
click at [730, 319] on div "So sorry. The query returned no results. Ask a Data Analyst" at bounding box center [641, 414] width 1218 height 345
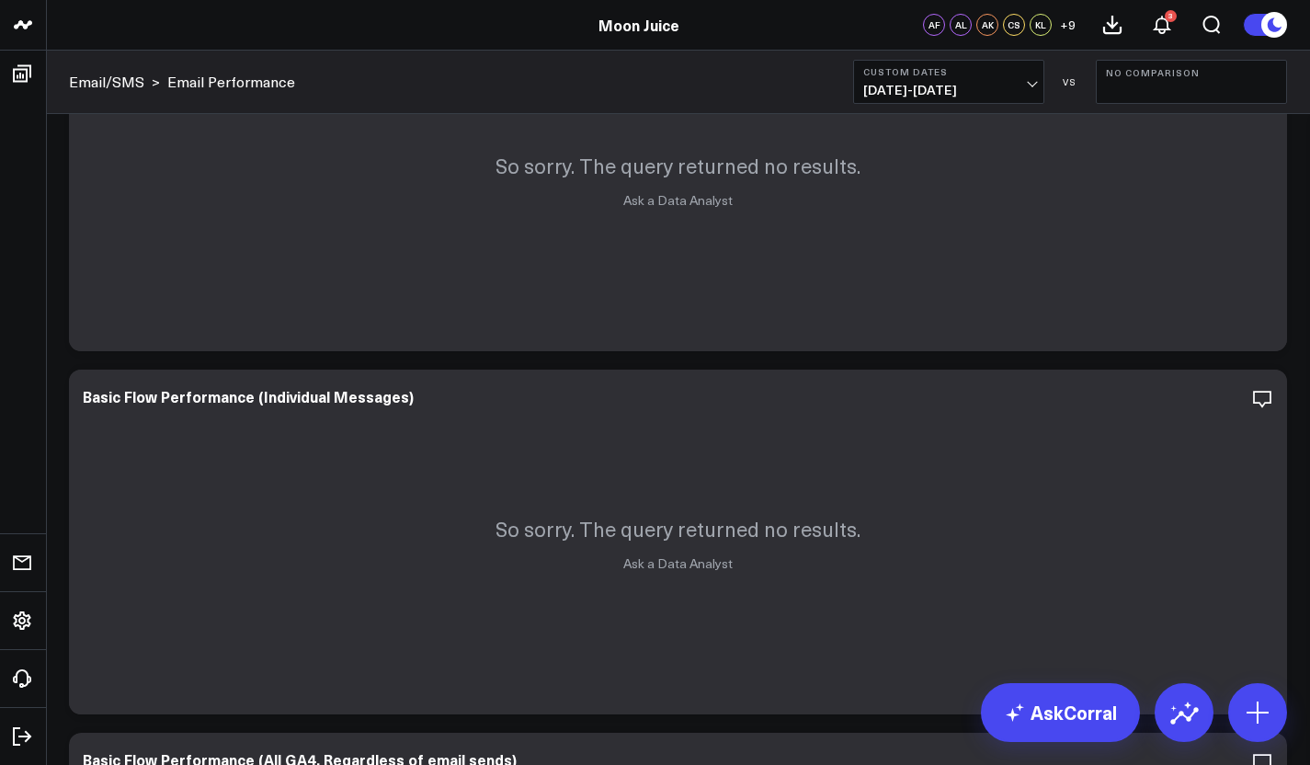
scroll to position [759, 0]
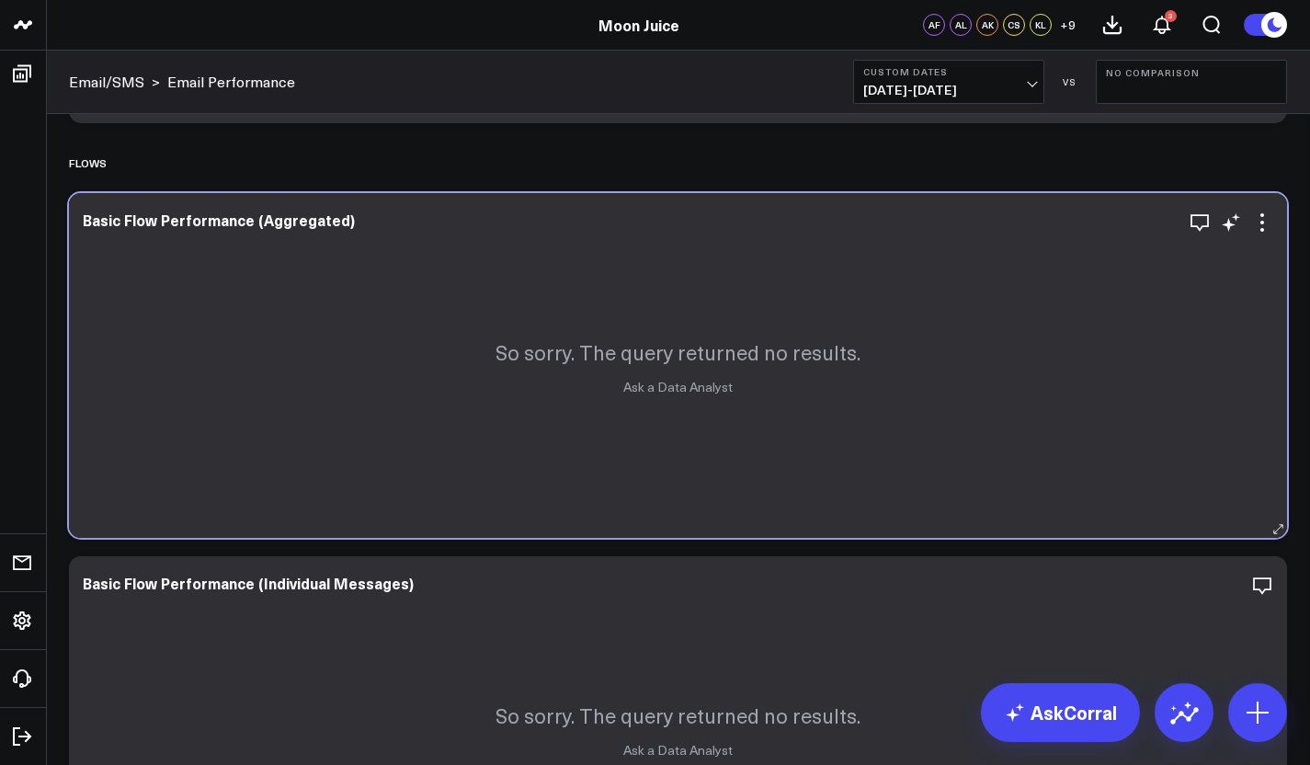
click at [728, 390] on link "Ask a Data Analyst" at bounding box center [677, 386] width 109 height 17
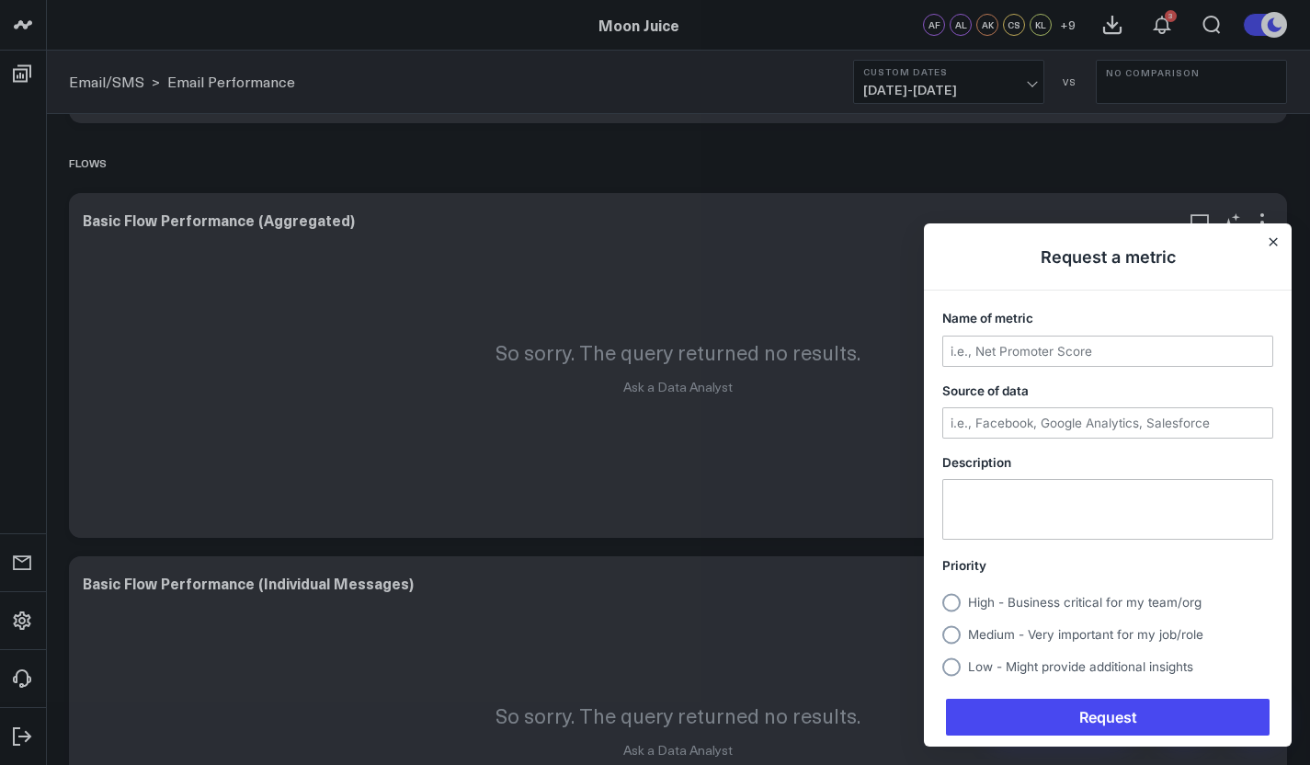
scroll to position [0, 0]
click at [566, 239] on div at bounding box center [655, 382] width 1310 height 765
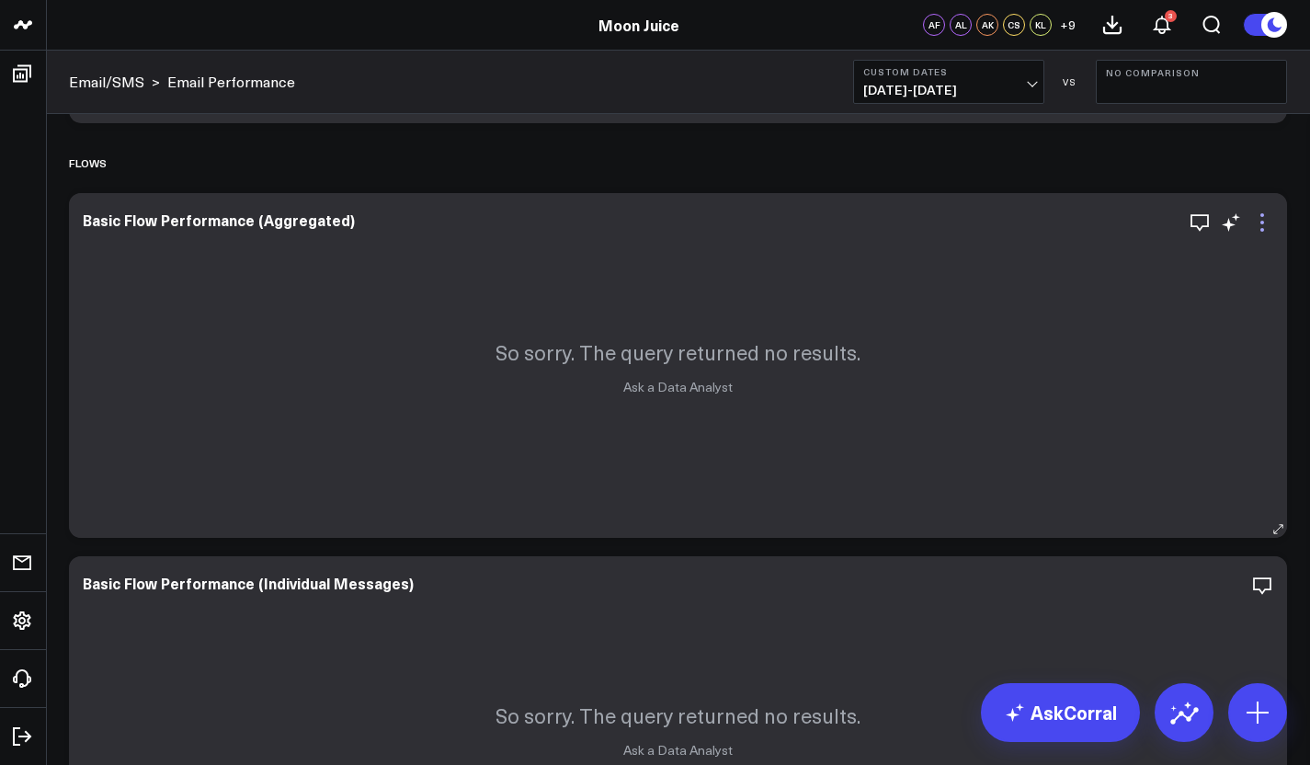
click at [1252, 222] on icon at bounding box center [1262, 222] width 22 height 22
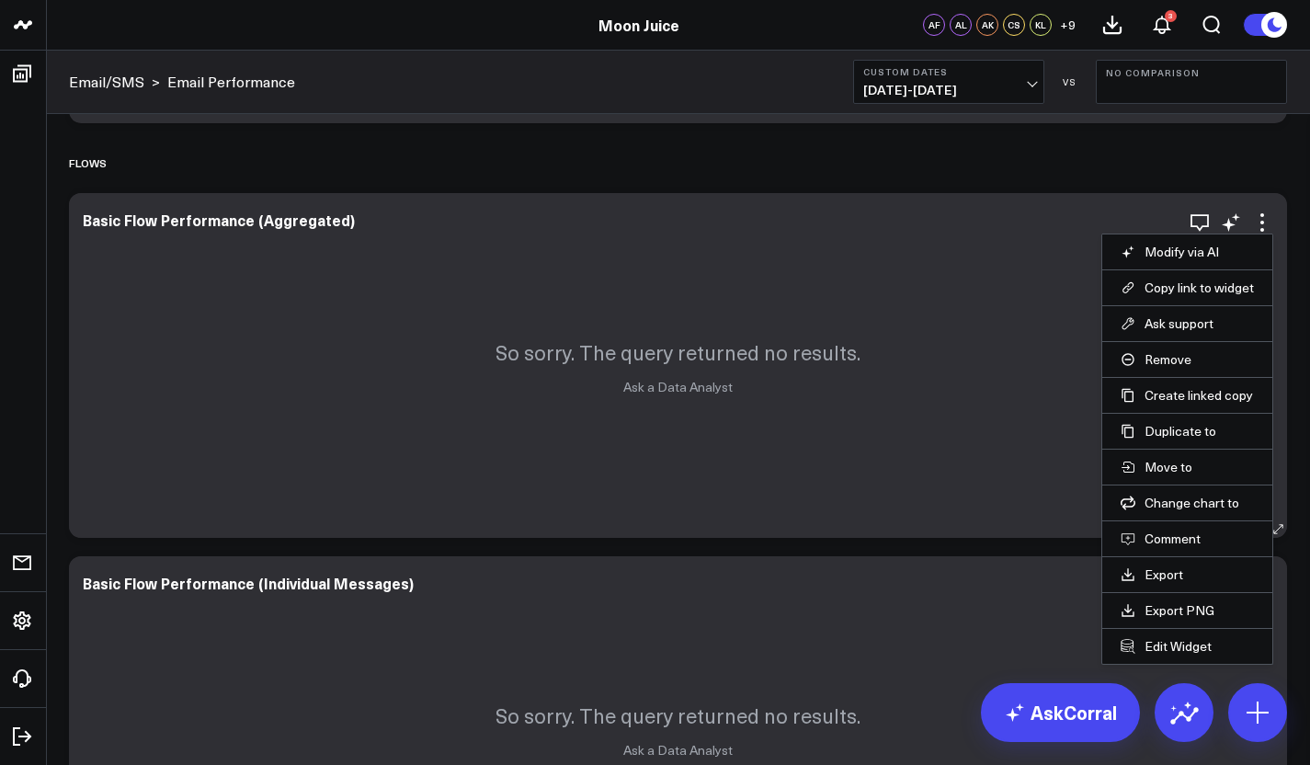
click at [914, 273] on div "So sorry. The query returned no results. Ask a Data Analyst" at bounding box center [678, 365] width 1218 height 345
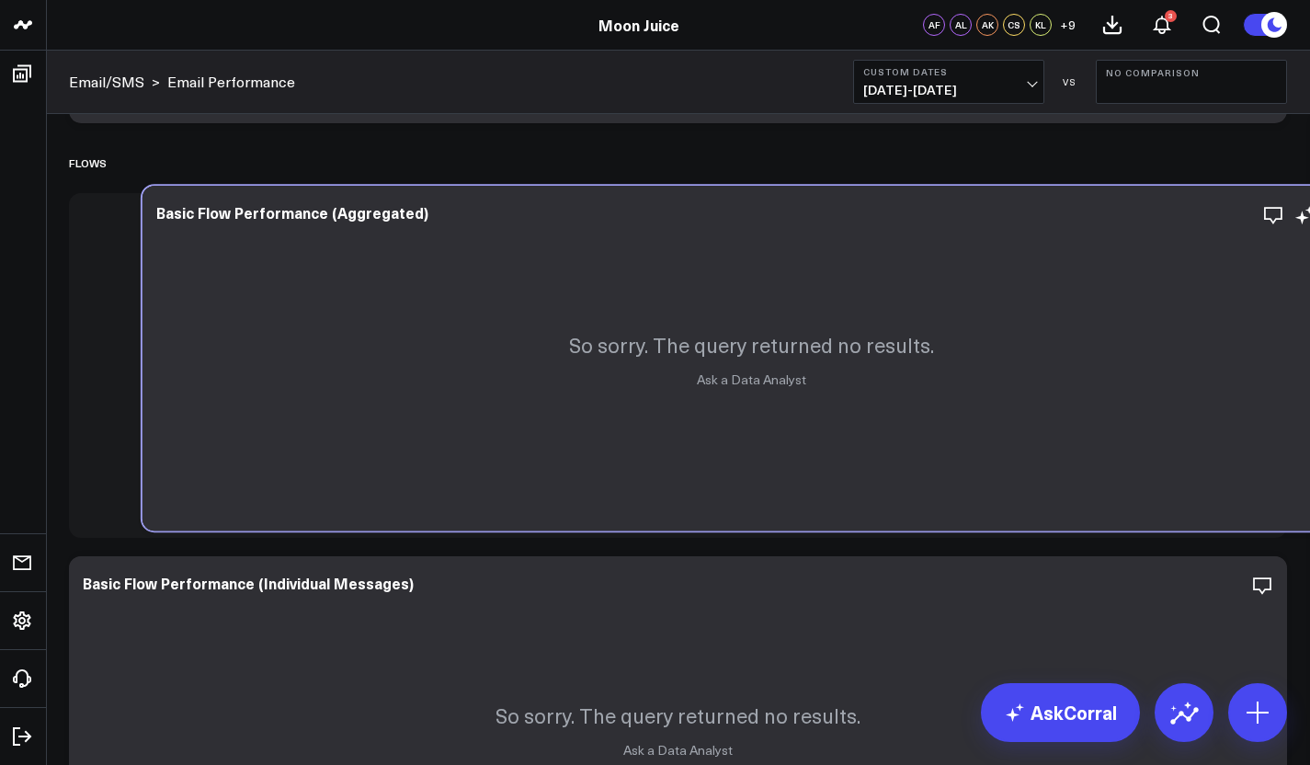
click at [988, 266] on div "So sorry. The query returned no results. Ask a Data Analyst" at bounding box center [751, 358] width 1218 height 345
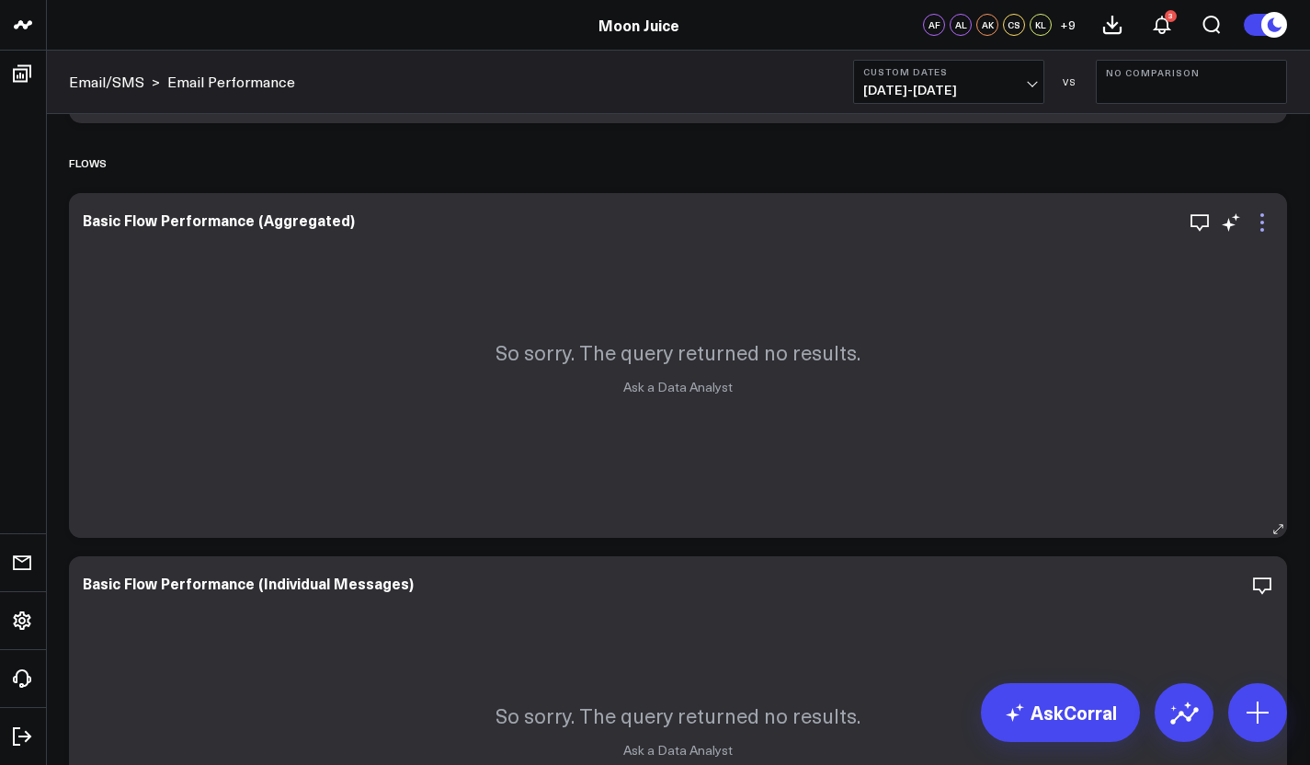
click at [1259, 220] on icon at bounding box center [1262, 222] width 22 height 22
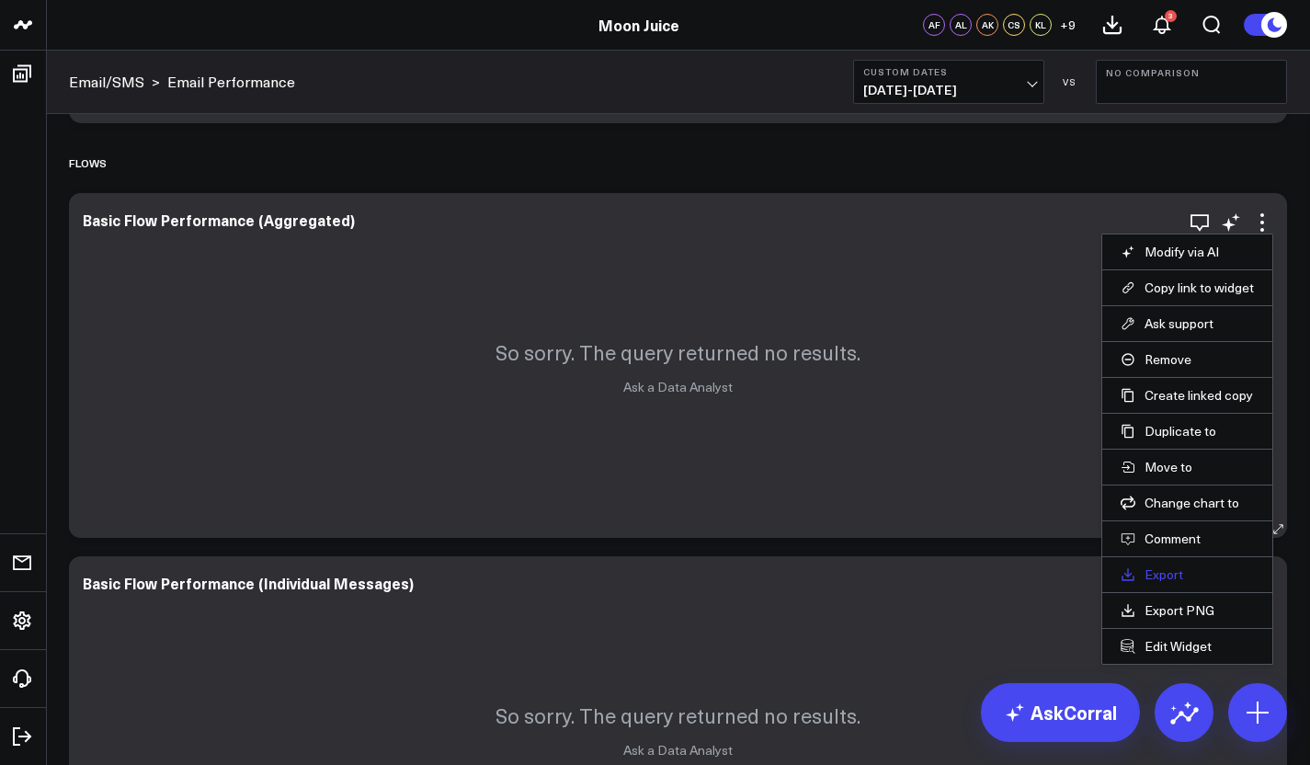
click at [1181, 582] on link "Export" at bounding box center [1186, 574] width 133 height 17
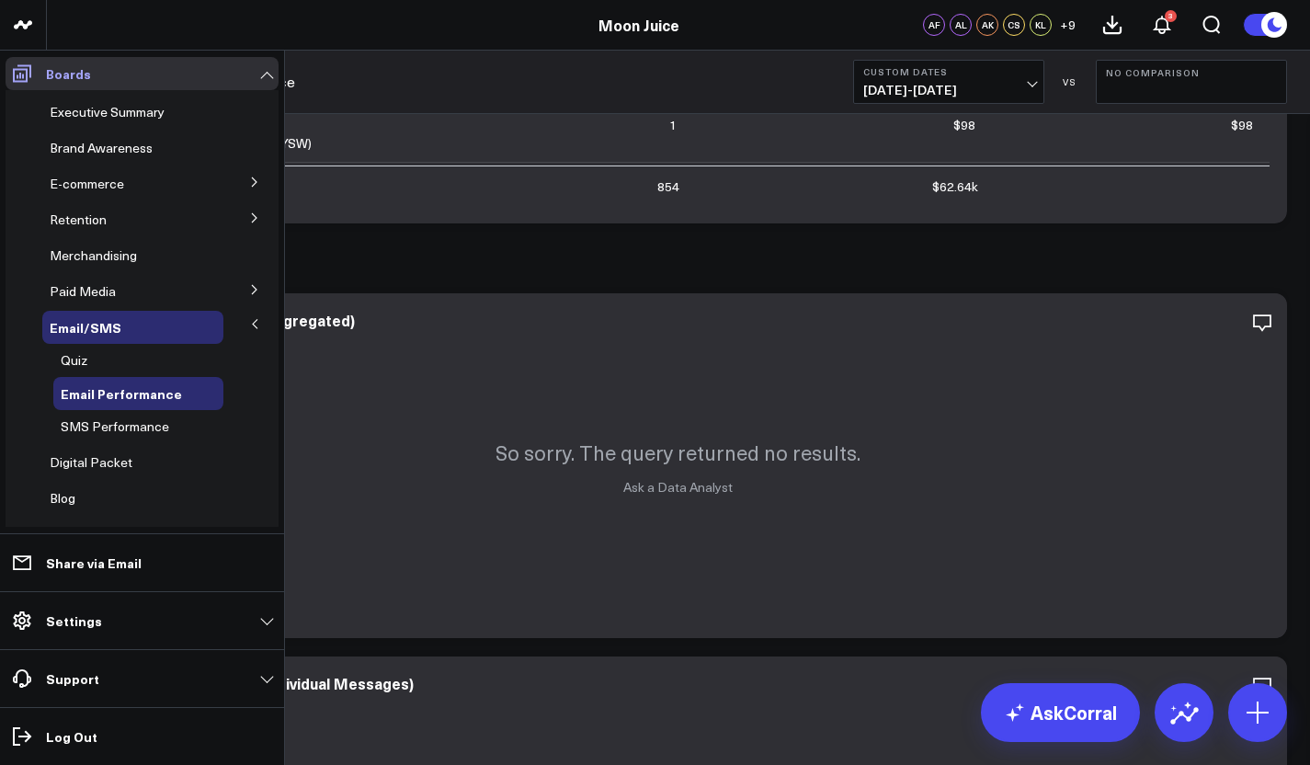
scroll to position [648, 0]
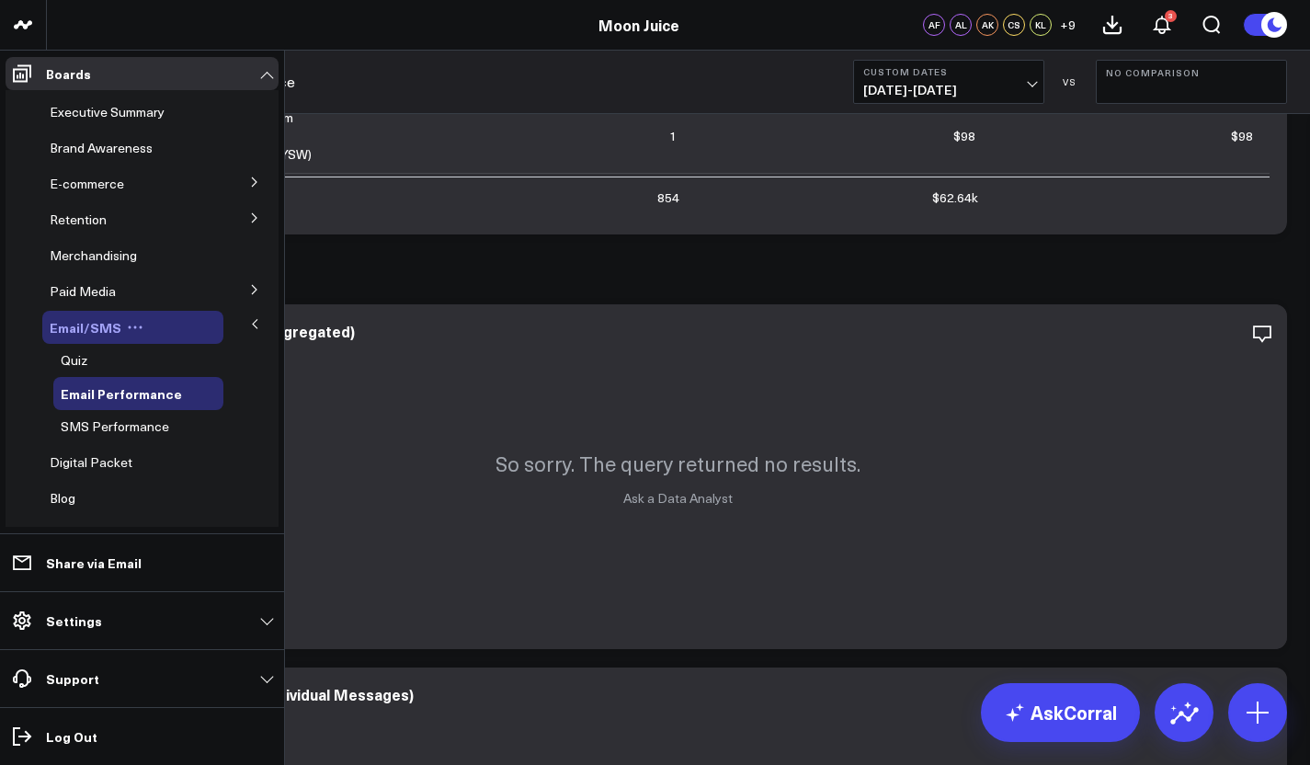
click at [108, 328] on span "Email/SMS" at bounding box center [86, 327] width 72 height 18
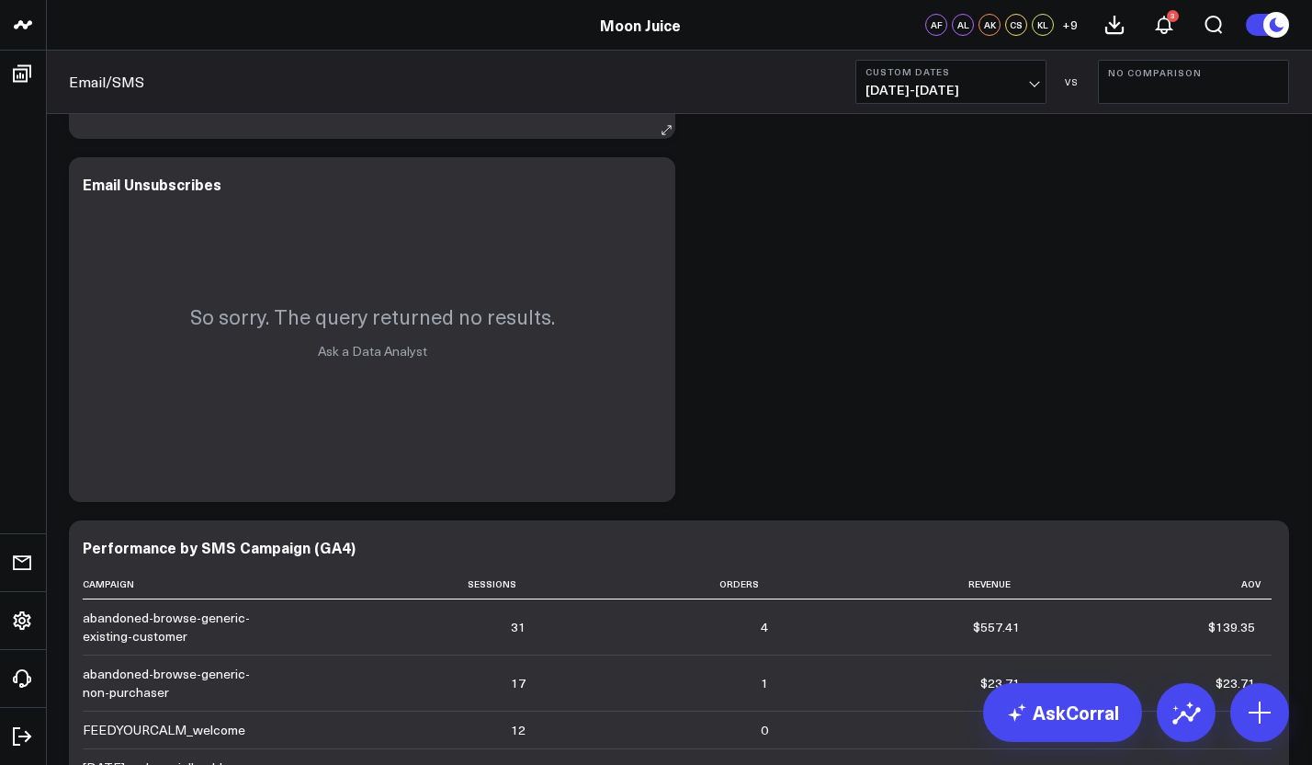
scroll to position [3260, 0]
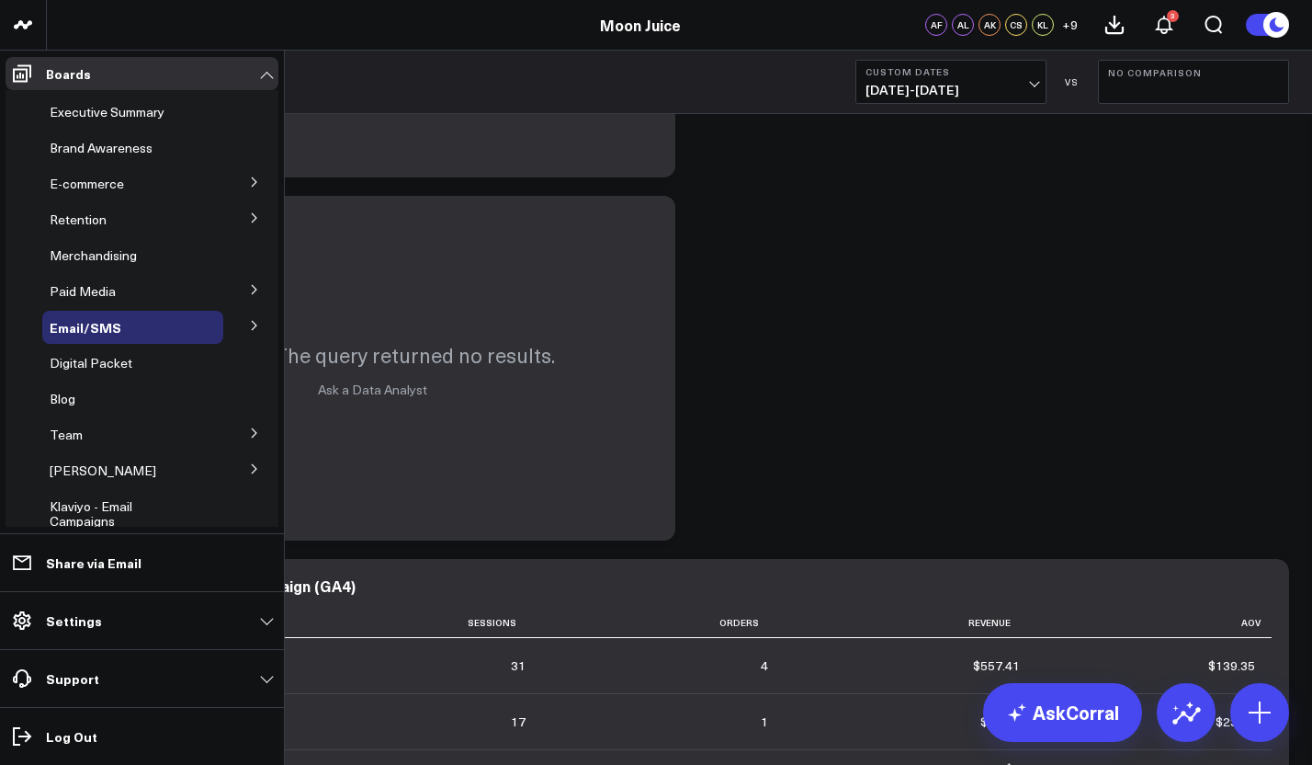
click at [232, 320] on button at bounding box center [255, 325] width 48 height 28
click at [163, 417] on span "SMS Performance" at bounding box center [115, 425] width 108 height 17
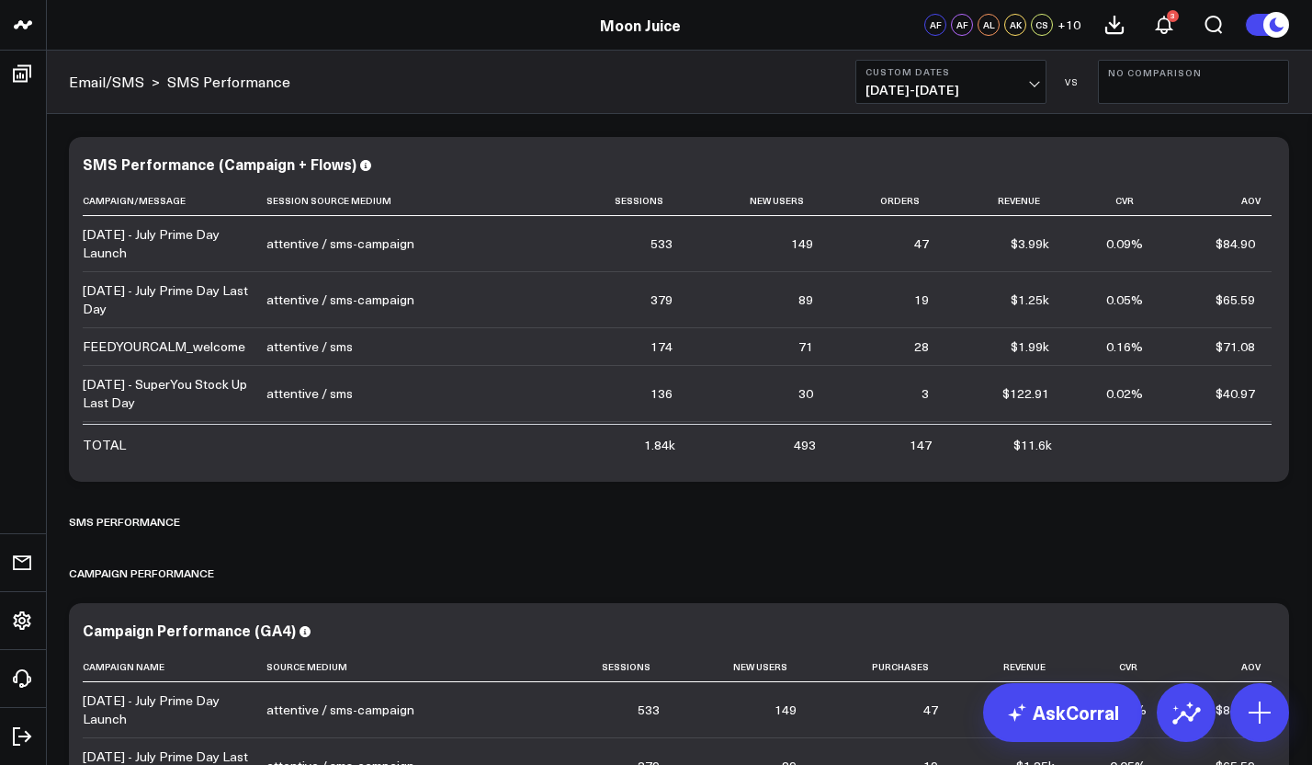
click at [996, 95] on span "07/01/25 - 07/31/25" at bounding box center [951, 90] width 171 height 15
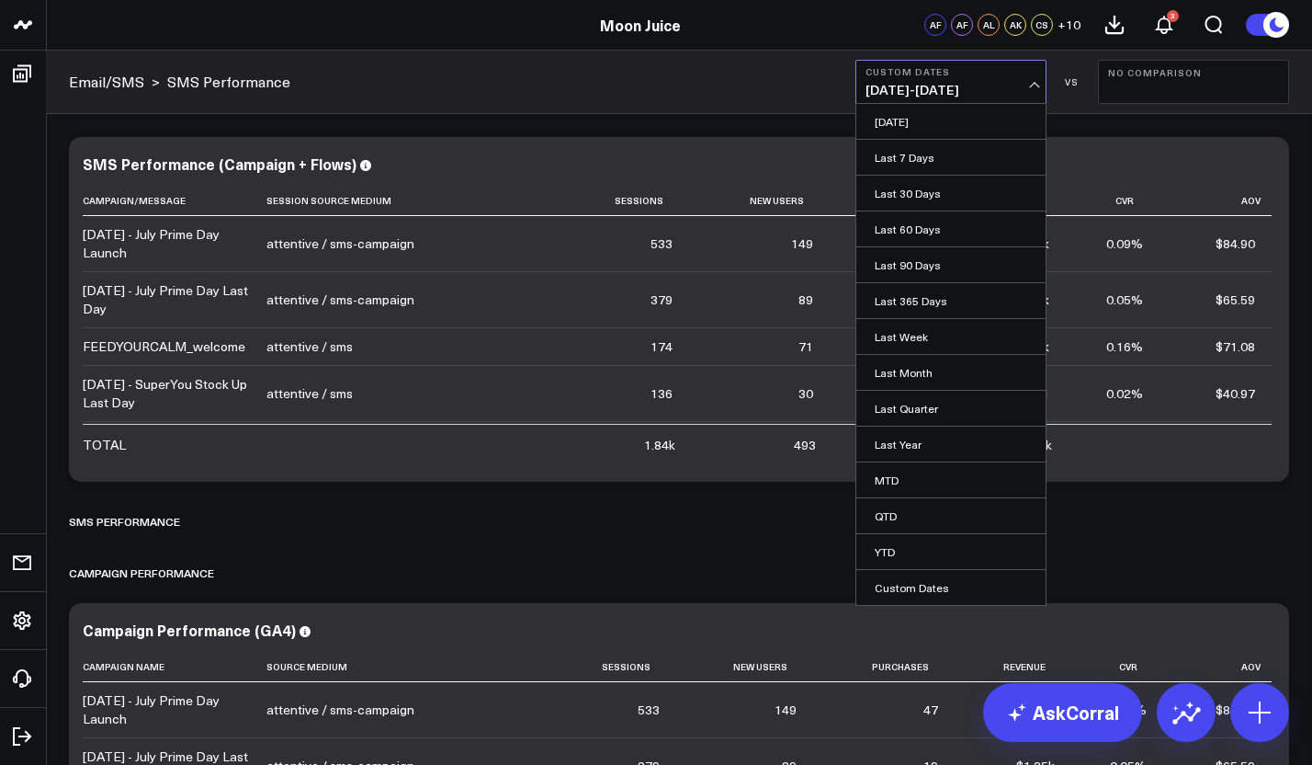
click at [912, 91] on span "07/01/25 - 07/31/25" at bounding box center [951, 90] width 171 height 15
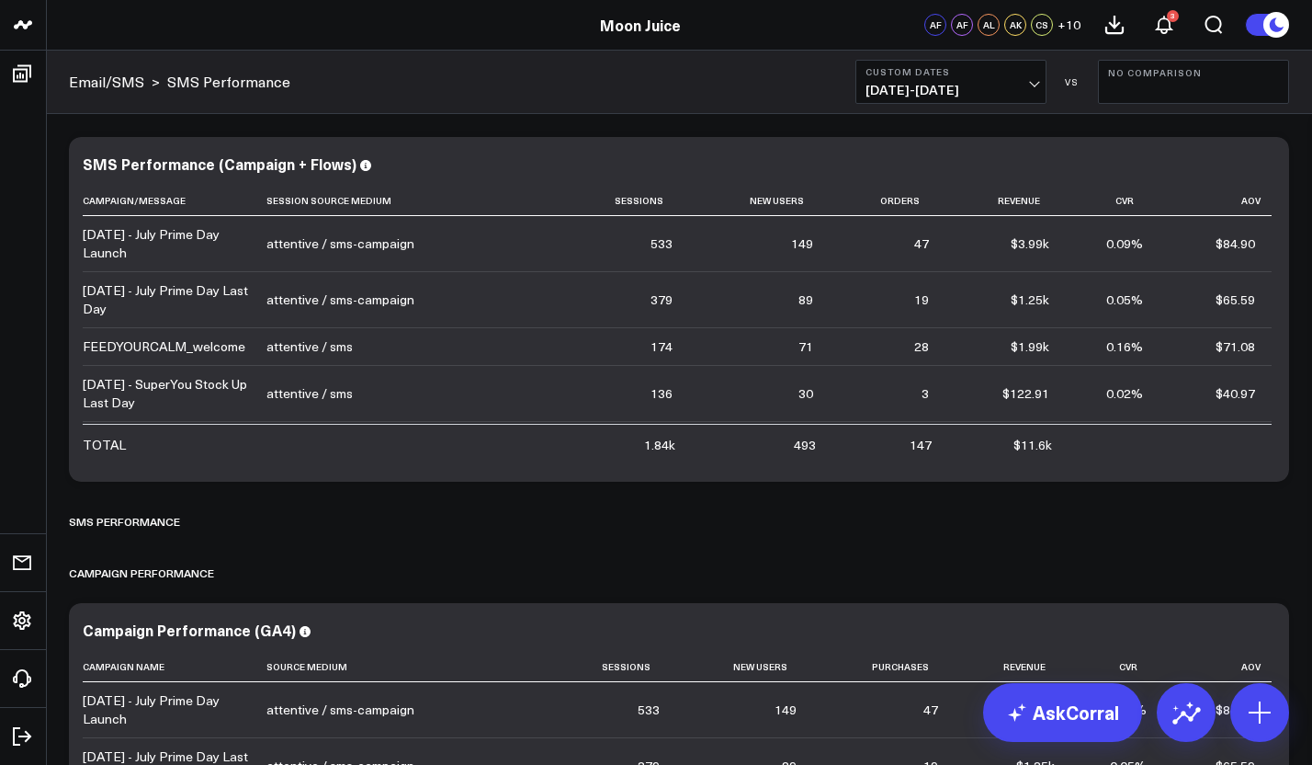
click at [948, 78] on button "Custom Dates 07/01/25 - 07/31/25" at bounding box center [951, 82] width 191 height 44
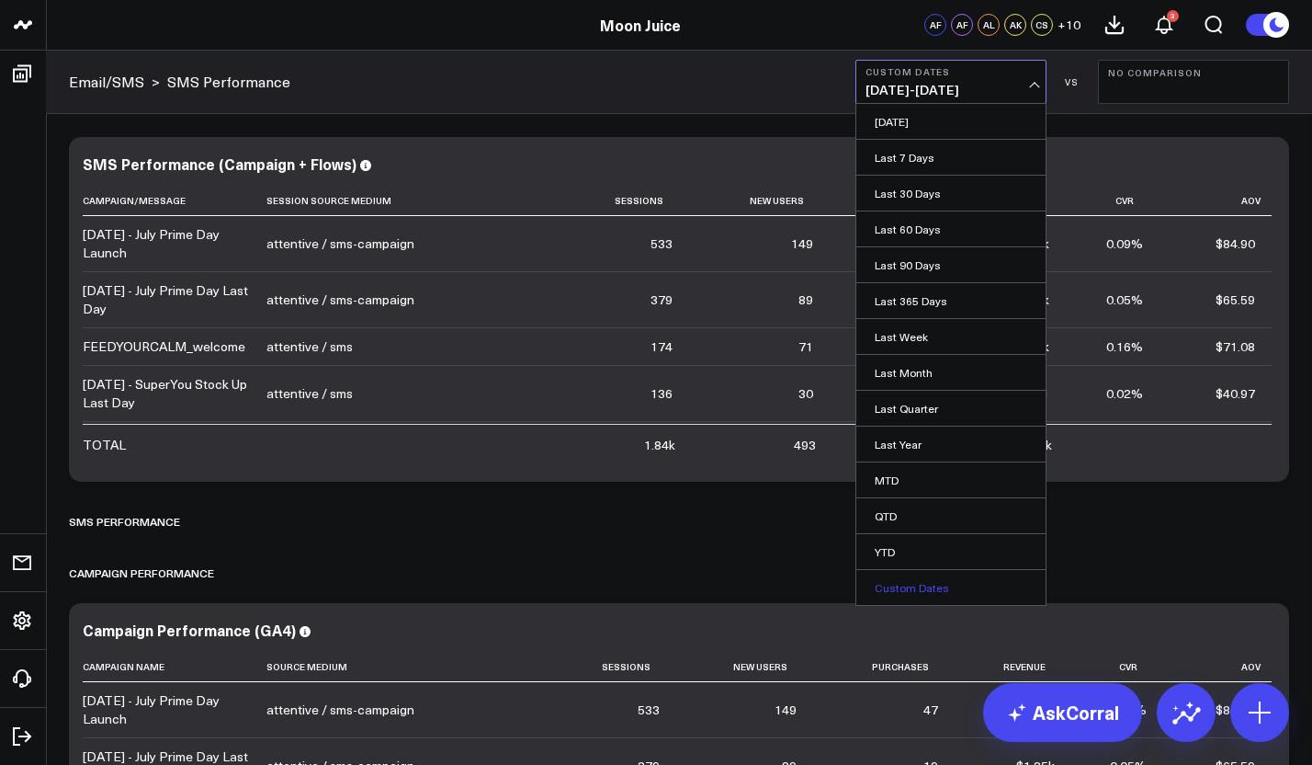
click at [967, 580] on link "Custom Dates" at bounding box center [951, 587] width 189 height 35
select select "7"
select select "2025"
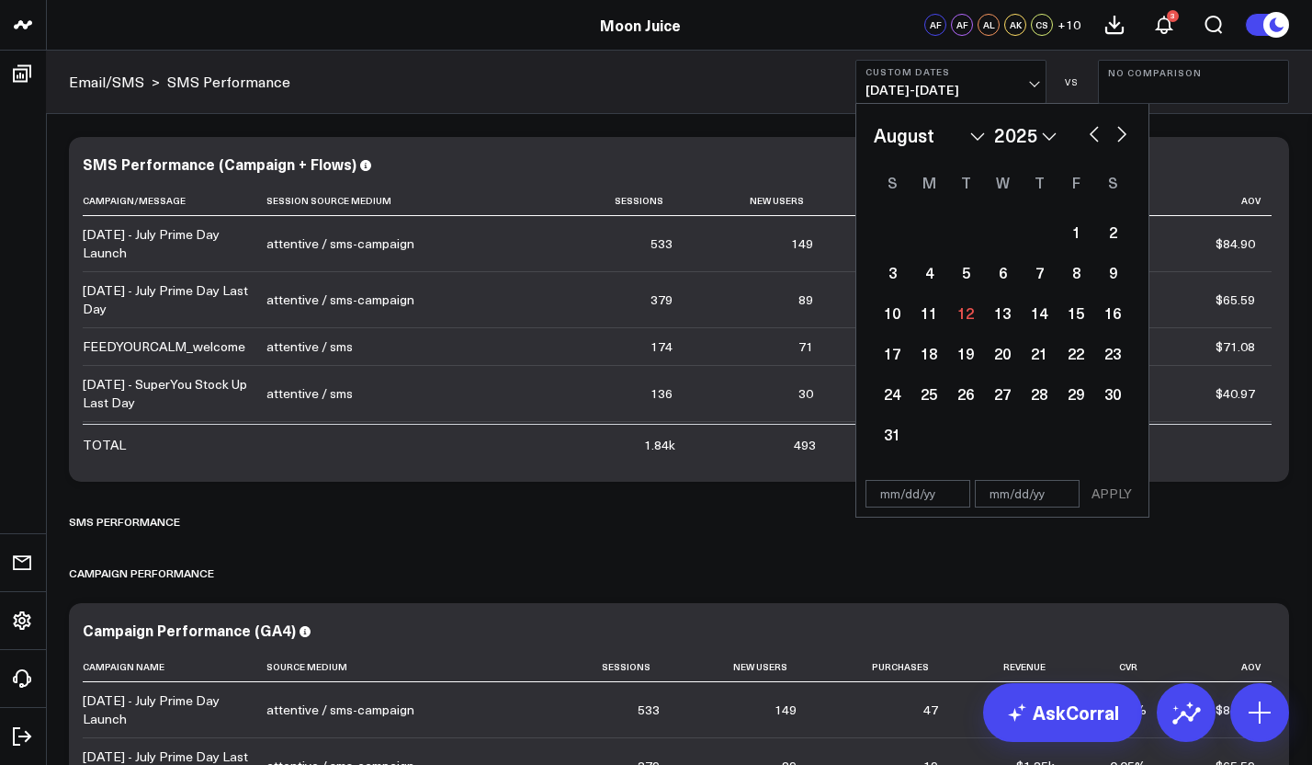
click at [976, 136] on select "January February March April May June July August September October November De…" at bounding box center [929, 135] width 111 height 28
click at [1049, 135] on select "2026 2025 2024 2023 2022 2021 2020 2019 2018 2017 2016 2015 2014 2013 2012 2011…" at bounding box center [1025, 135] width 62 height 28
select select "7"
select select "2024"
click at [1087, 140] on button "button" at bounding box center [1094, 132] width 18 height 22
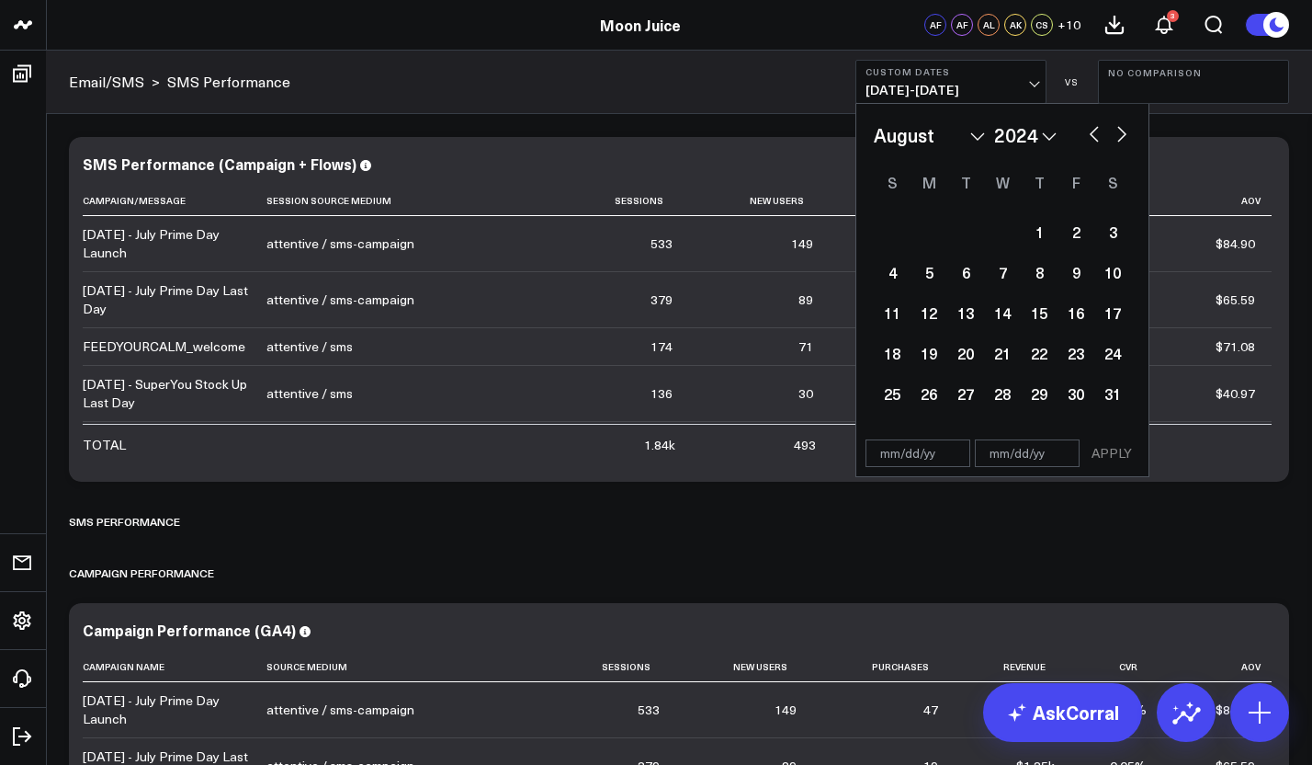
select select "6"
select select "2024"
click at [926, 239] on div "1" at bounding box center [929, 231] width 37 height 37
type input "07/01/24"
select select "6"
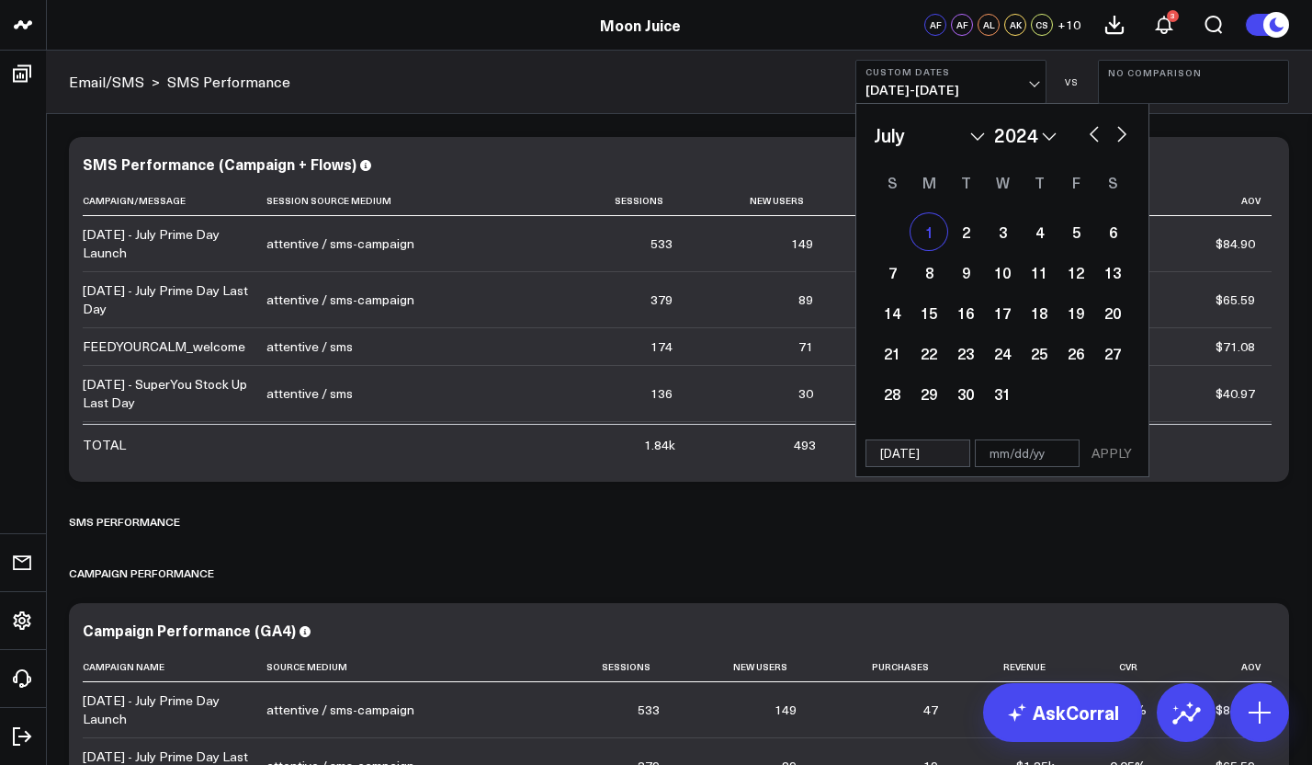
select select "2024"
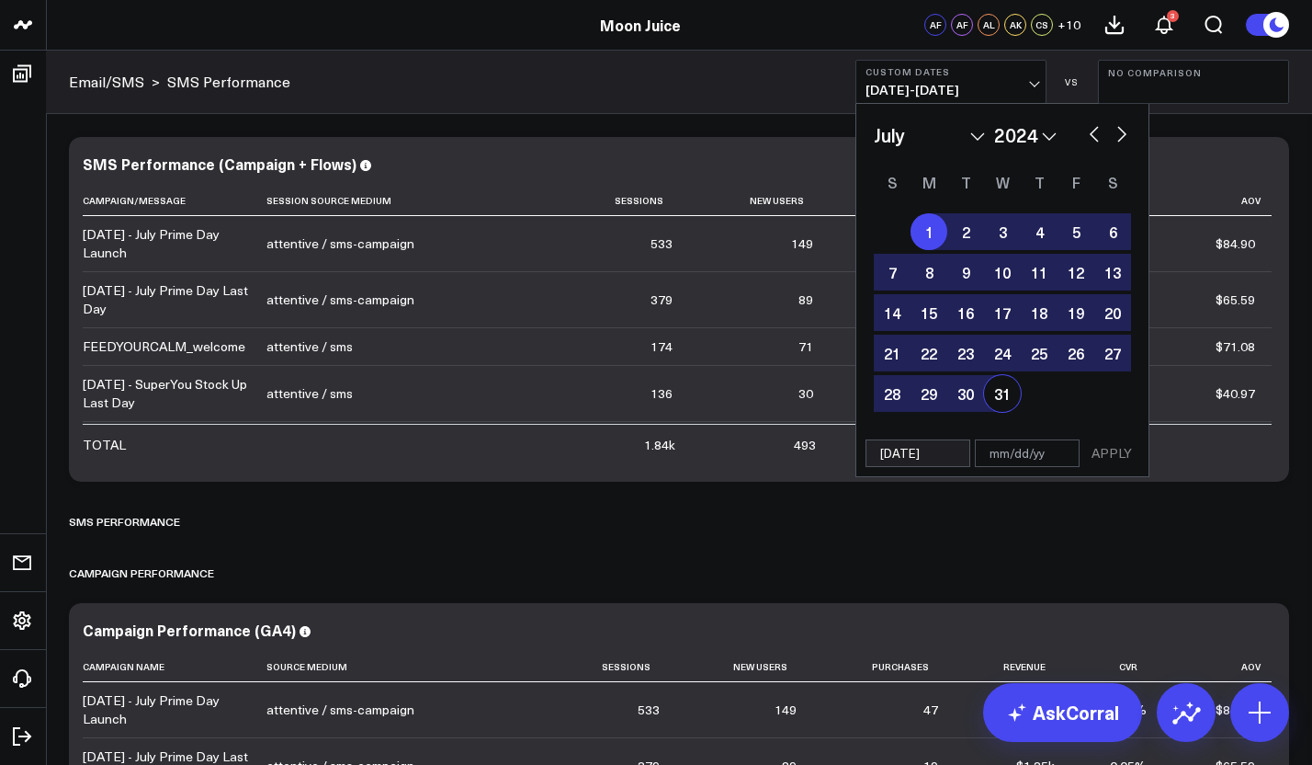
click at [997, 398] on div "31" at bounding box center [1002, 393] width 37 height 37
type input "07/31/24"
select select "6"
select select "2024"
click at [1140, 463] on div "07/01/24 07/31/24 APPLY" at bounding box center [1003, 453] width 294 height 47
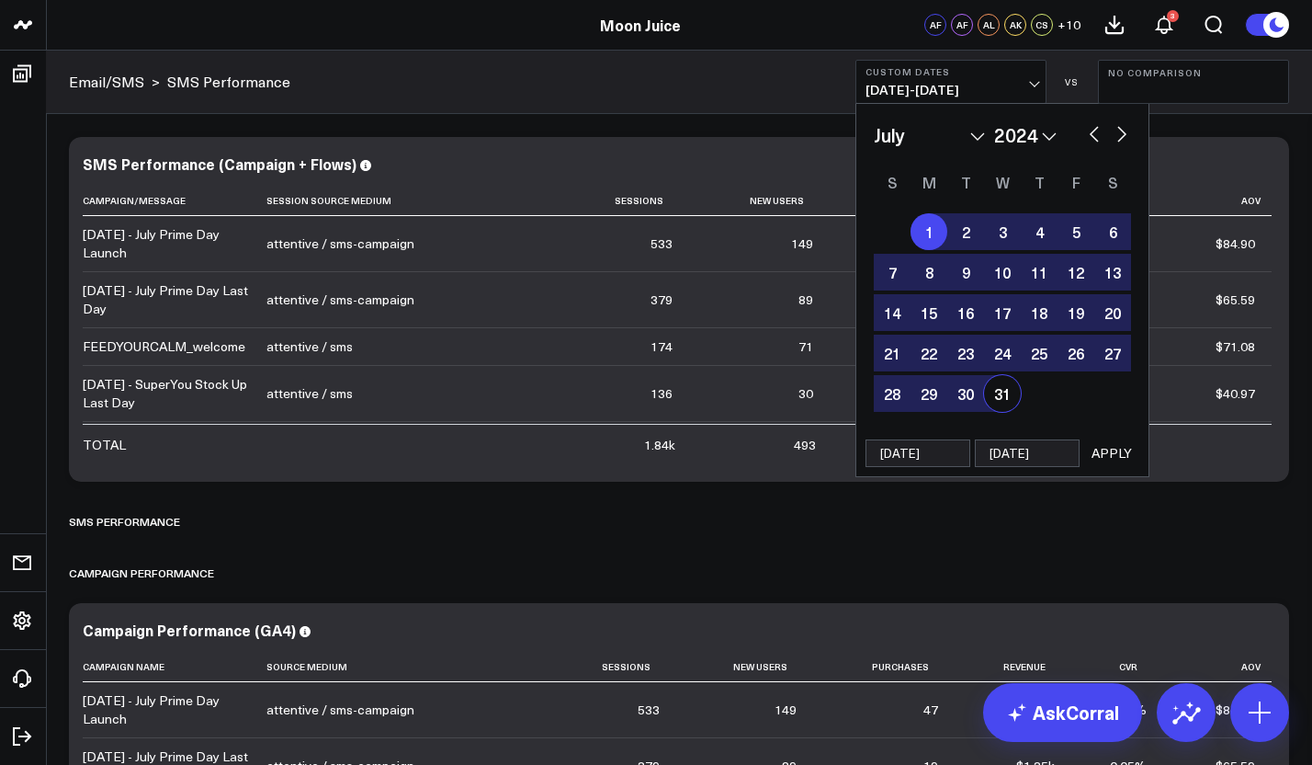
select select "6"
select select "2024"
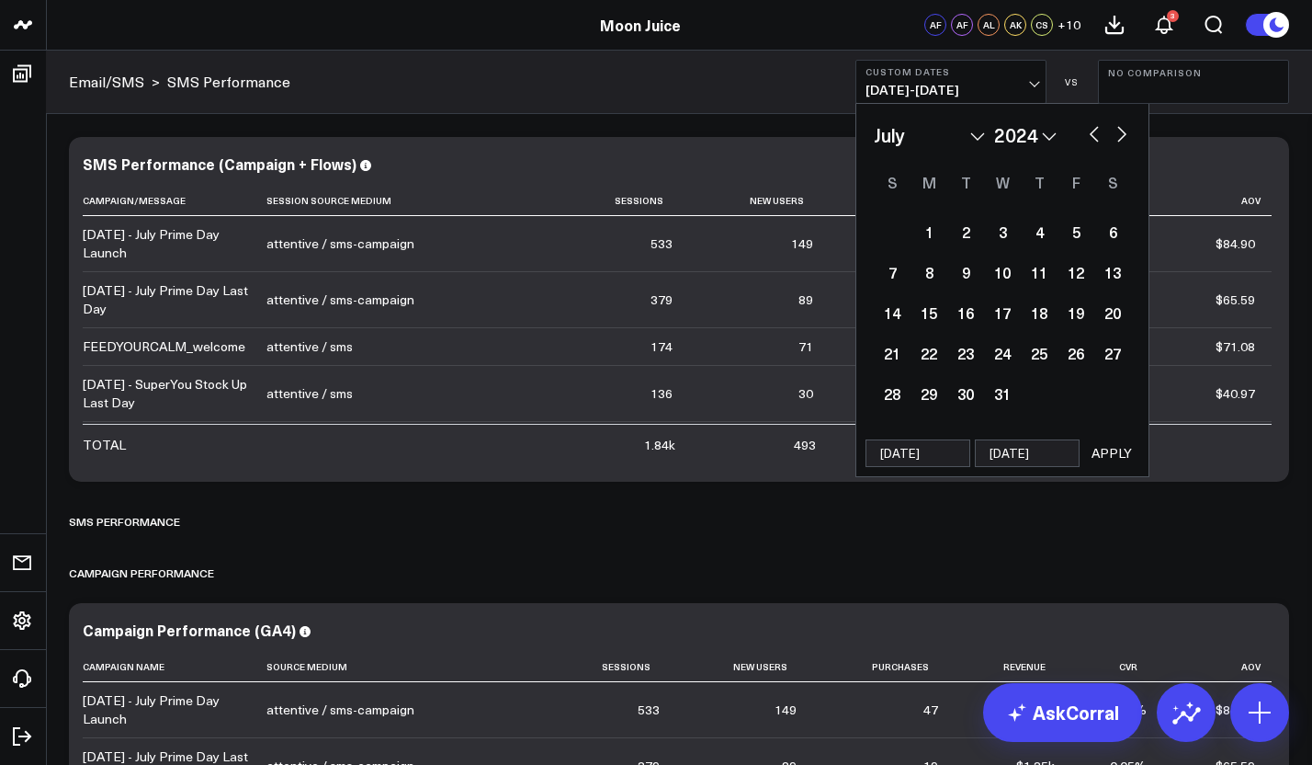
click at [1119, 460] on button "APPLY" at bounding box center [1112, 453] width 55 height 28
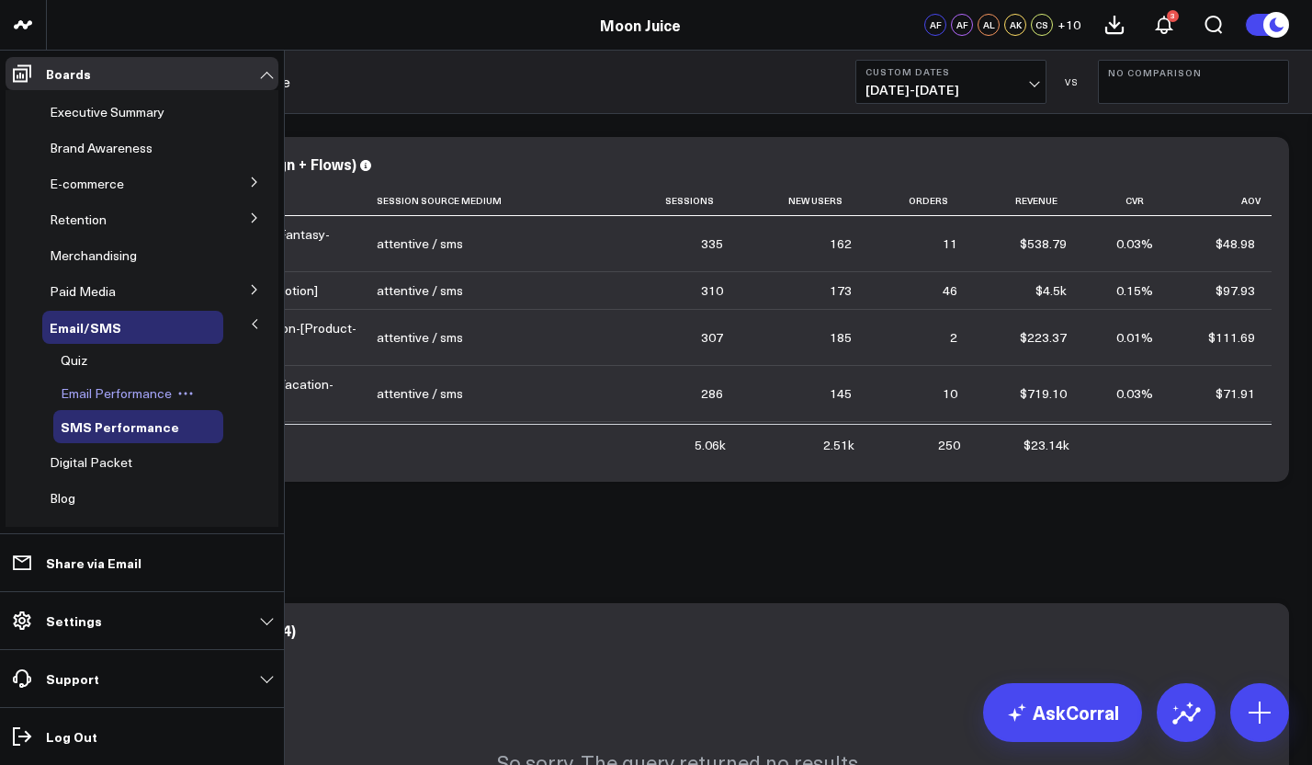
click at [106, 400] on span "Email Performance" at bounding box center [116, 392] width 111 height 17
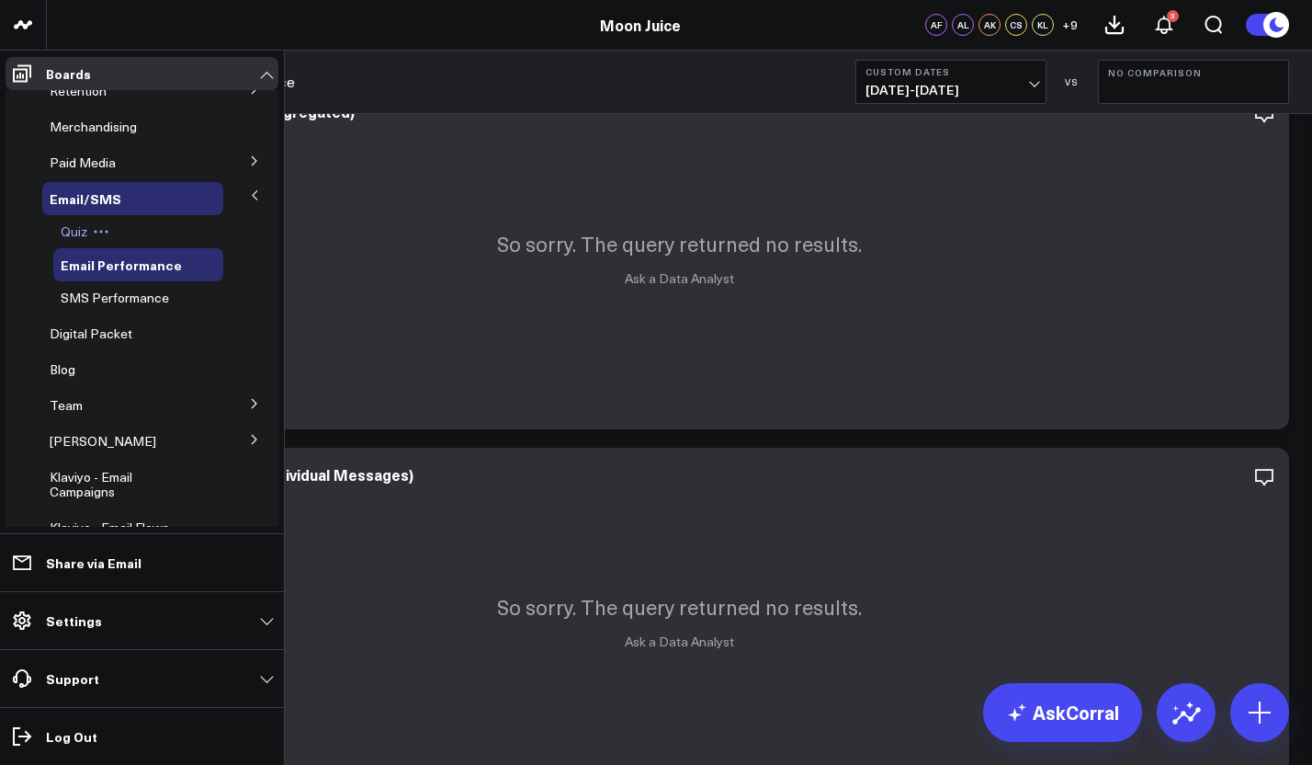
scroll to position [211, 0]
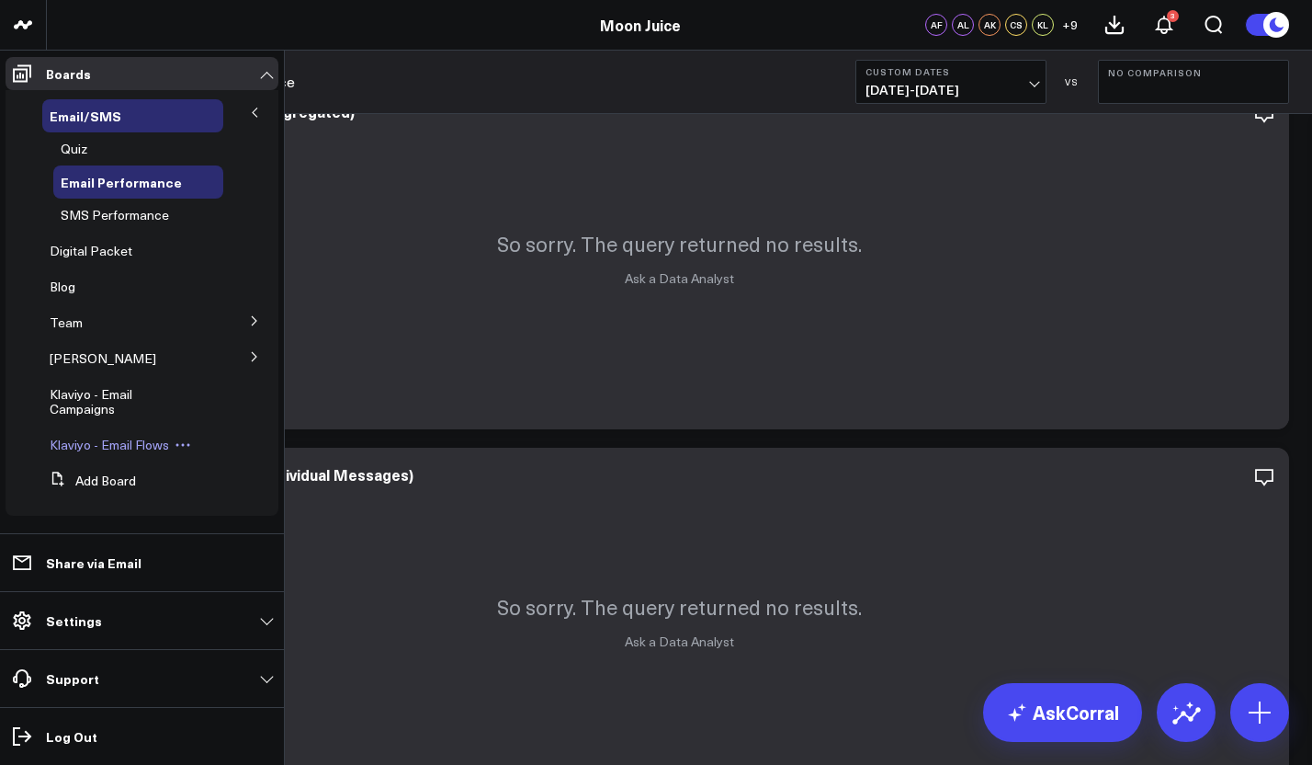
click at [128, 436] on span "Klaviyo - Email Flows" at bounding box center [109, 444] width 119 height 17
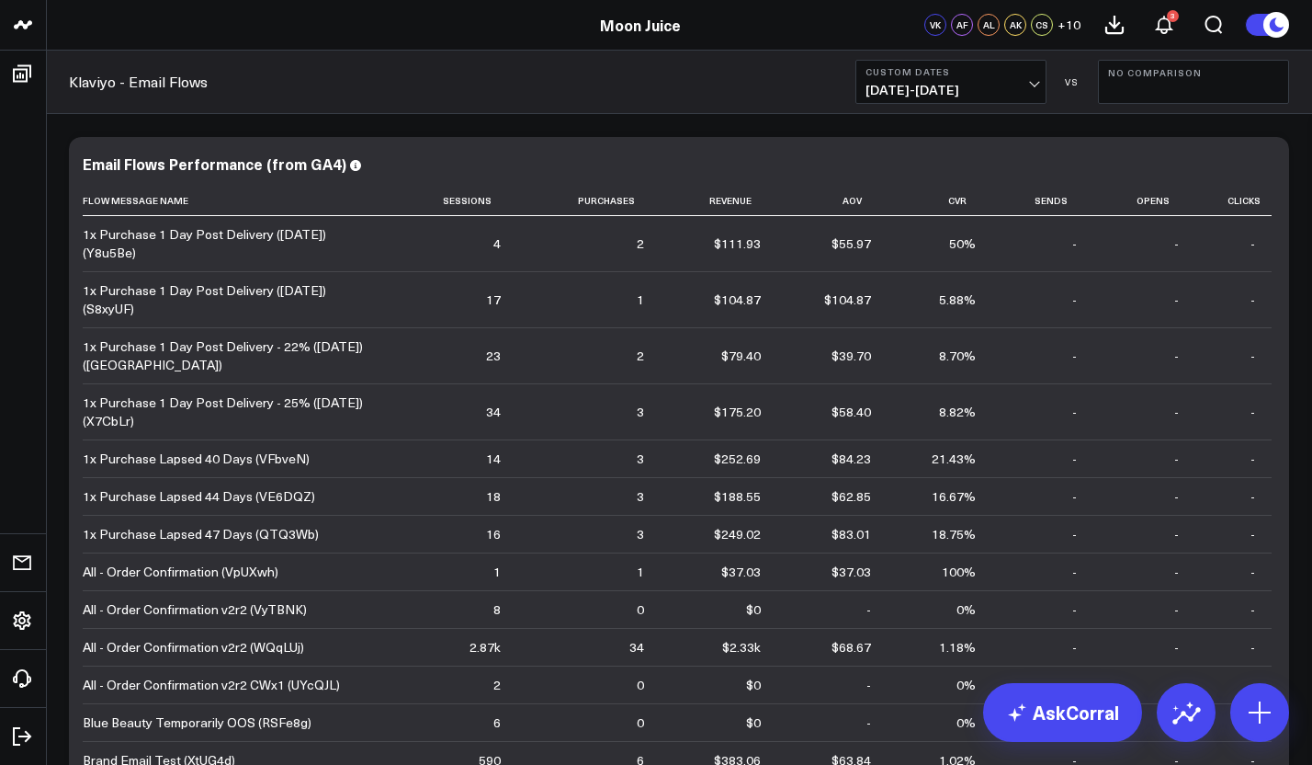
click at [895, 84] on span "07/01/24 - 07/31/24" at bounding box center [951, 90] width 171 height 15
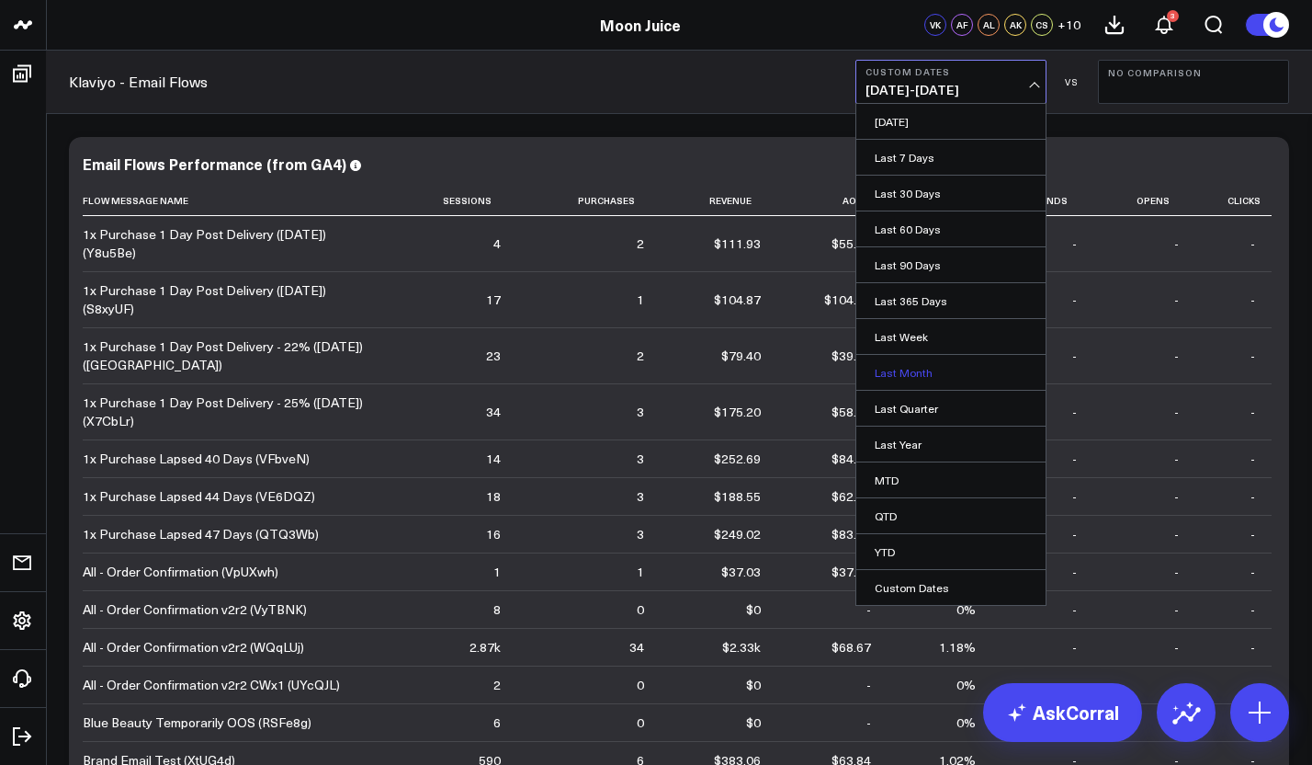
click at [920, 377] on link "Last Month" at bounding box center [951, 372] width 189 height 35
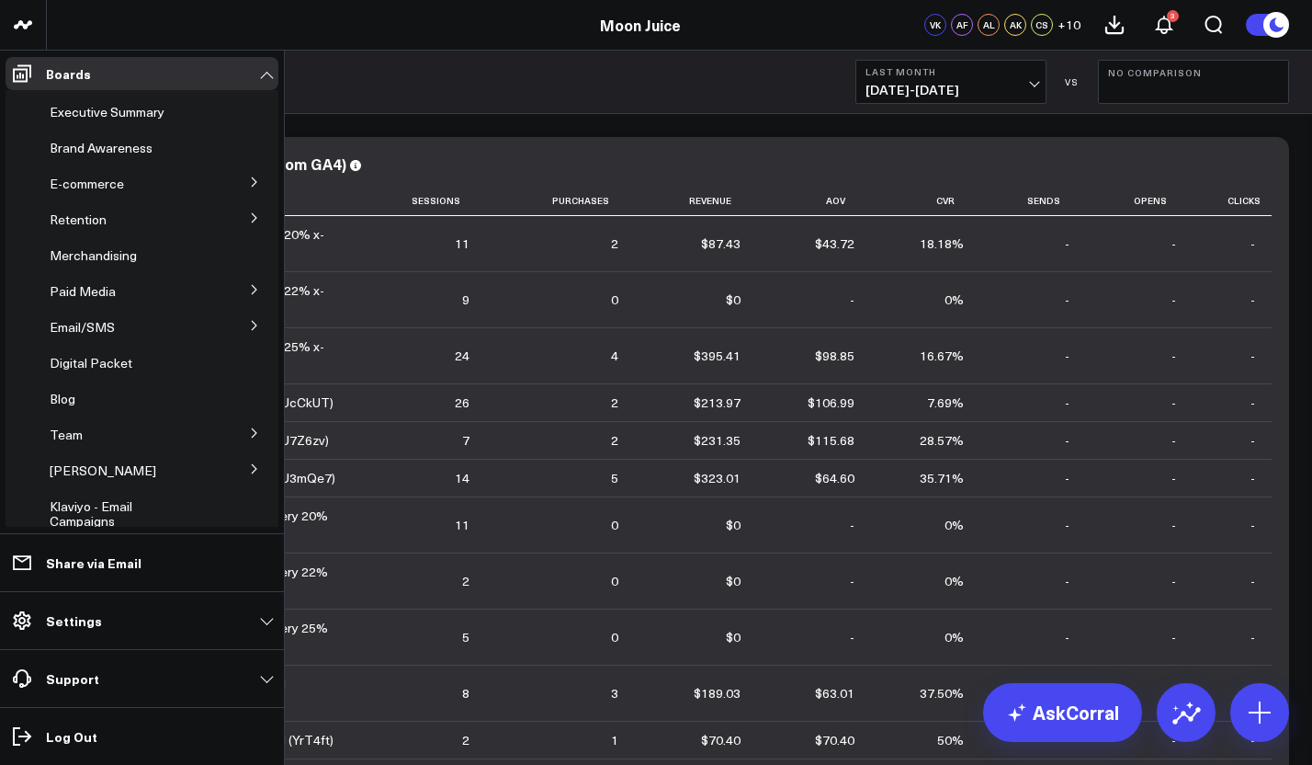
click at [249, 329] on icon at bounding box center [254, 325] width 11 height 11
click at [75, 424] on span "SMS Performance" at bounding box center [115, 425] width 108 height 17
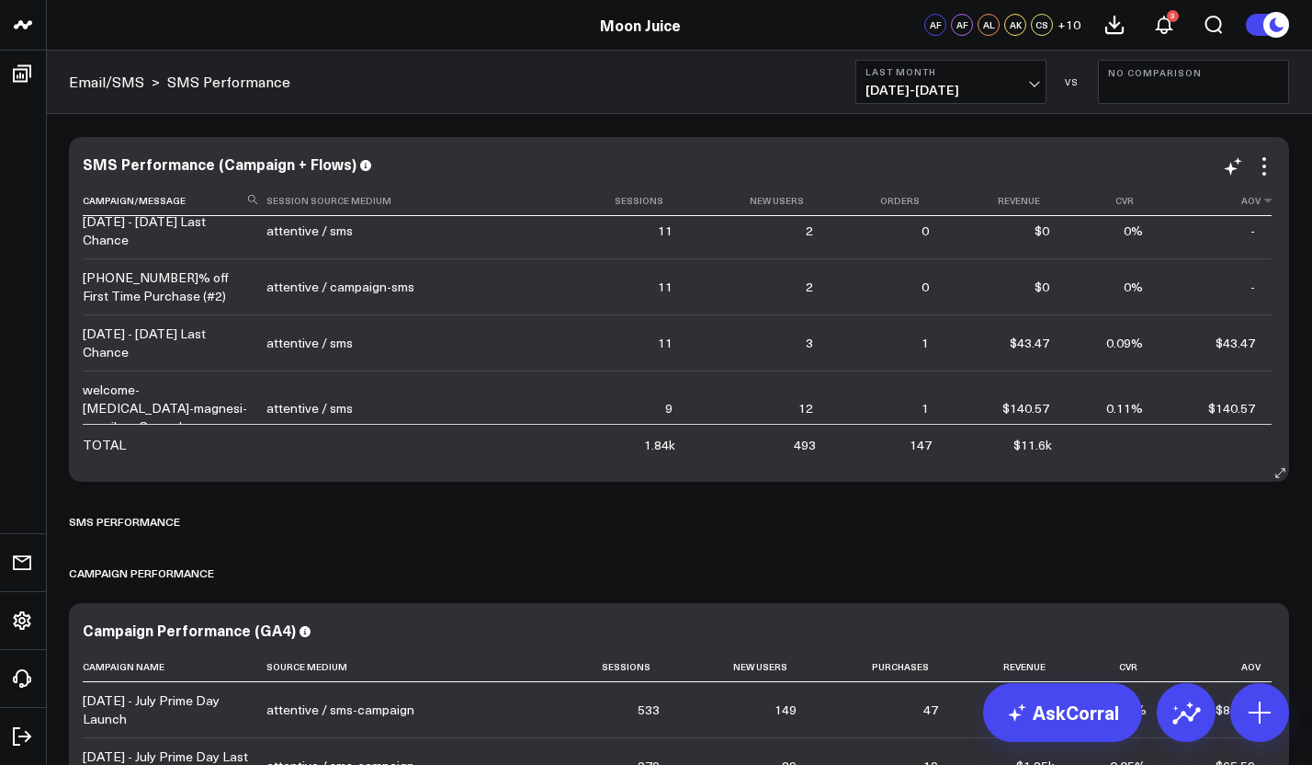
scroll to position [1019, 0]
